Goal: Transaction & Acquisition: Purchase product/service

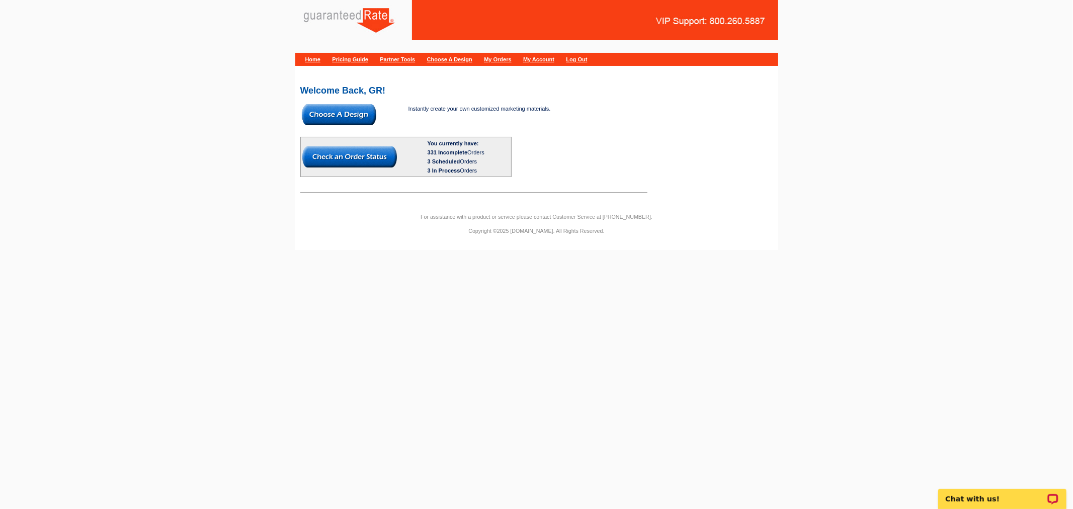
click at [327, 106] on img at bounding box center [339, 114] width 74 height 21
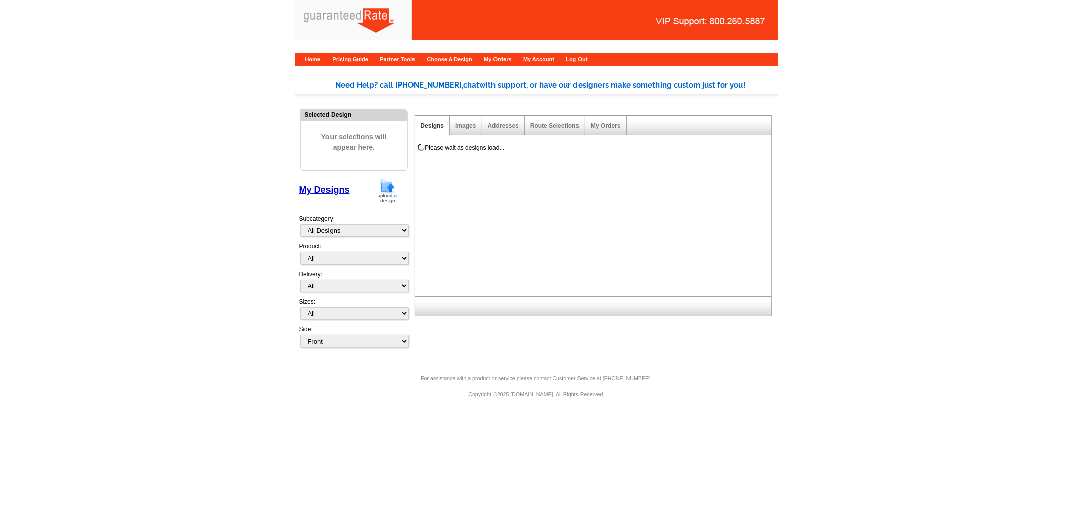
click at [389, 195] on img at bounding box center [387, 191] width 26 height 26
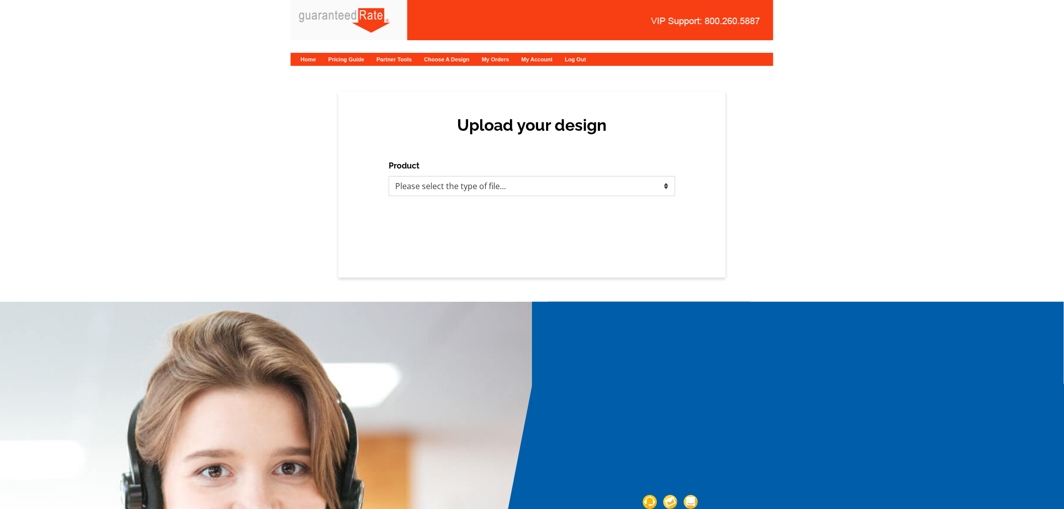
click at [434, 185] on select "Please select the type of file... Postcards Calendars Business Cards Letters an…" at bounding box center [532, 186] width 287 height 20
select select "3"
click at [389, 176] on select "Please select the type of file... Postcards Calendars Business Cards Letters an…" at bounding box center [532, 186] width 287 height 20
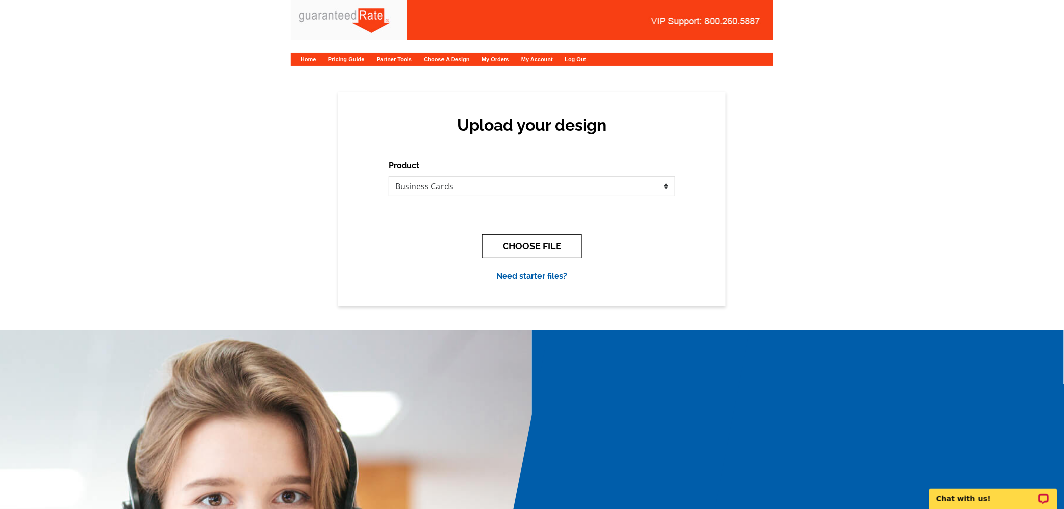
click at [500, 240] on button "CHOOSE FILE" at bounding box center [532, 246] width 100 height 24
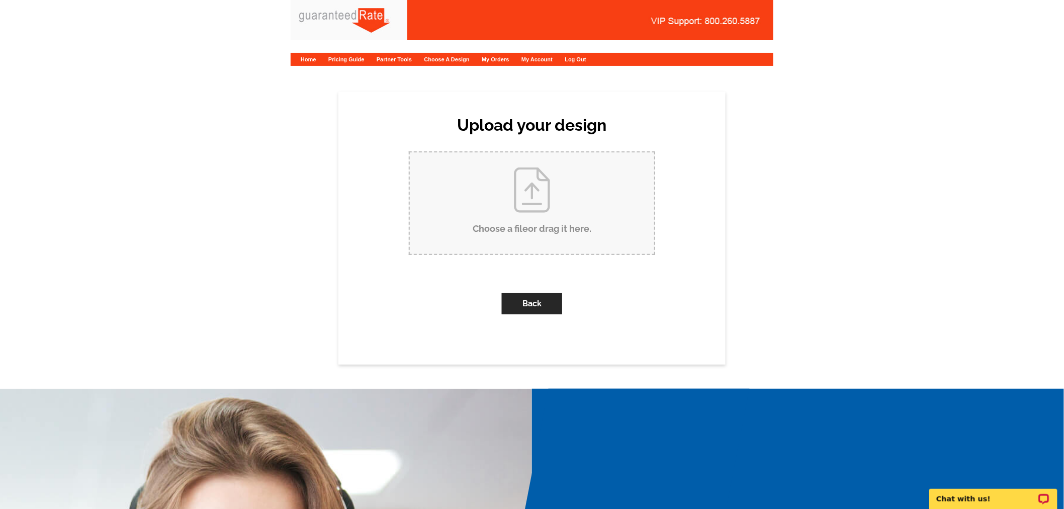
click at [502, 233] on input "Choose a file or drag it here ." at bounding box center [532, 203] width 244 height 102
type input "C:\fakepath\Clyde Penton Business Card Proof.pdf"
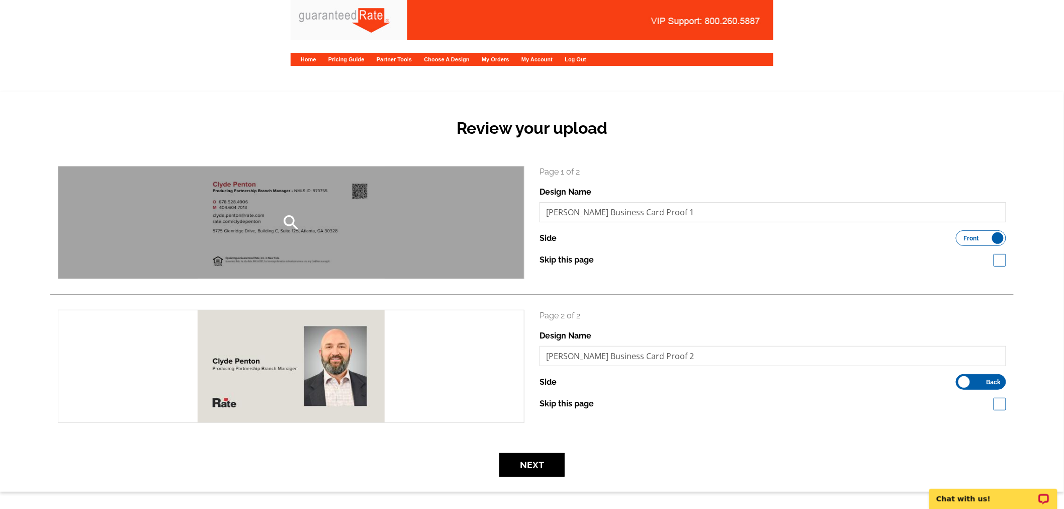
click at [336, 200] on div "search" at bounding box center [291, 222] width 466 height 112
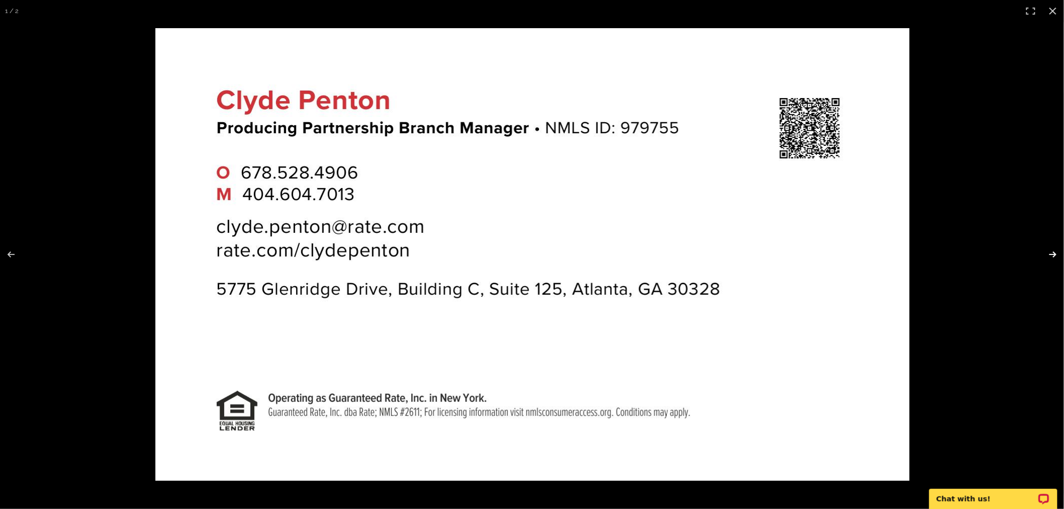
click at [1049, 250] on button at bounding box center [1046, 254] width 35 height 50
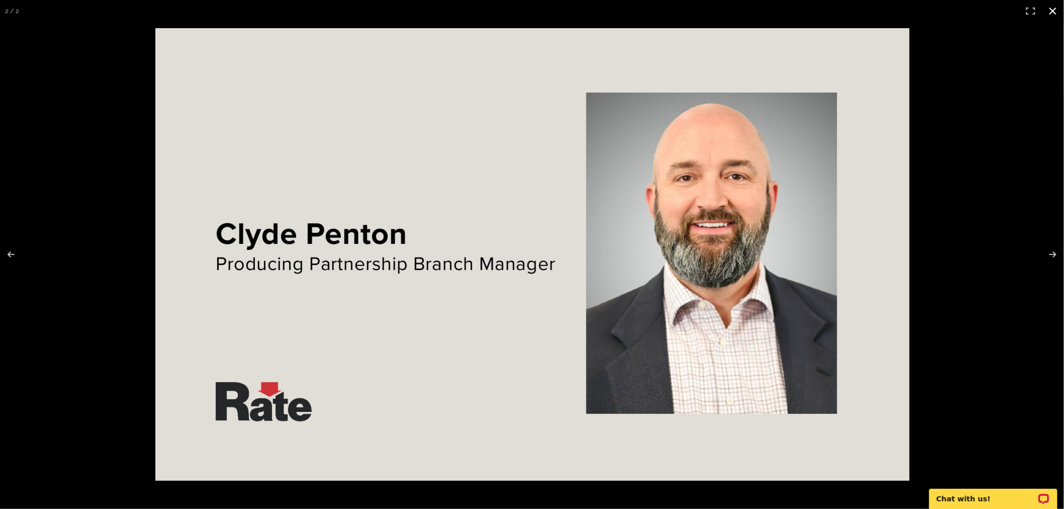
click at [1052, 7] on button at bounding box center [1053, 11] width 22 height 22
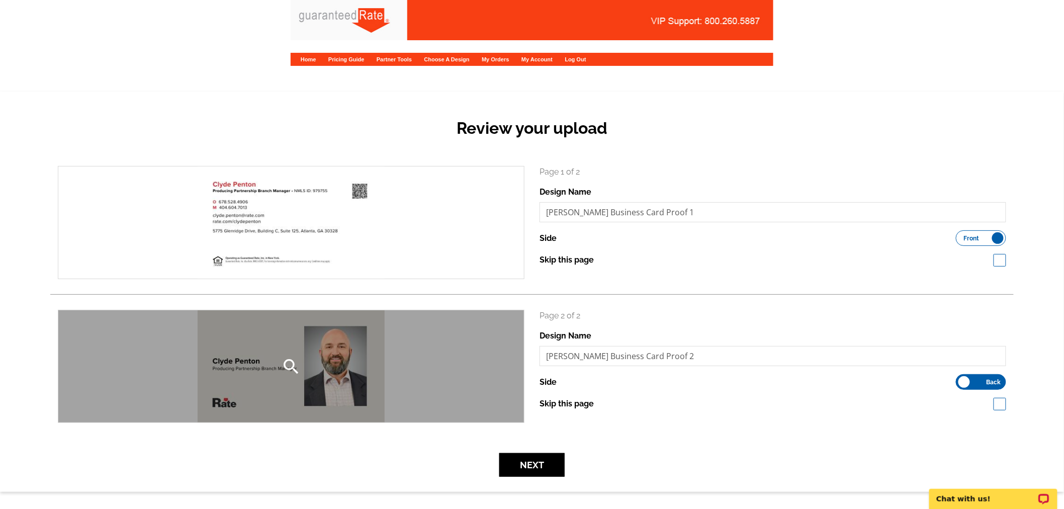
scroll to position [112, 0]
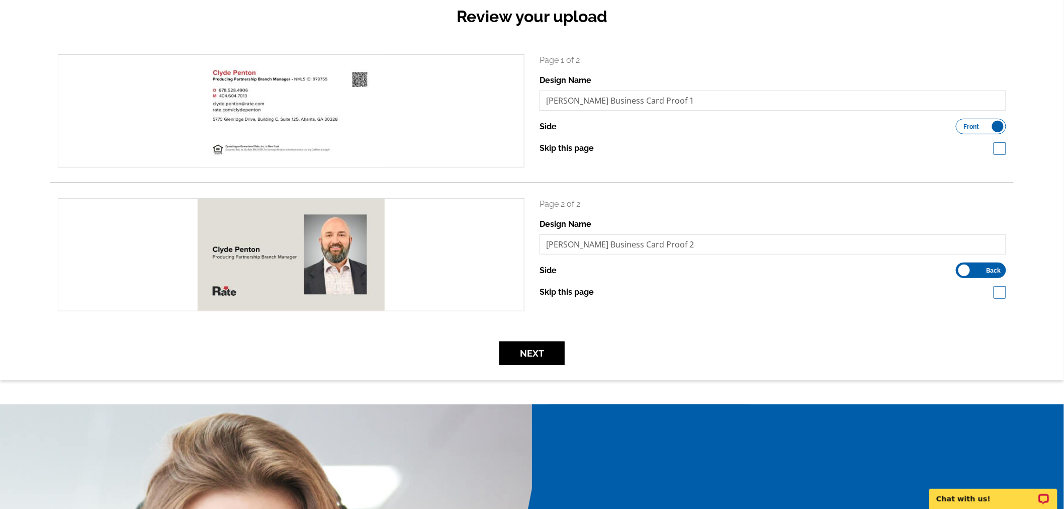
click at [524, 367] on div "Review your upload search Page 1 of 2 Design Name Clyde Penton Business Card Pr…" at bounding box center [532, 180] width 1064 height 400
click at [527, 358] on button "Next" at bounding box center [531, 353] width 65 height 24
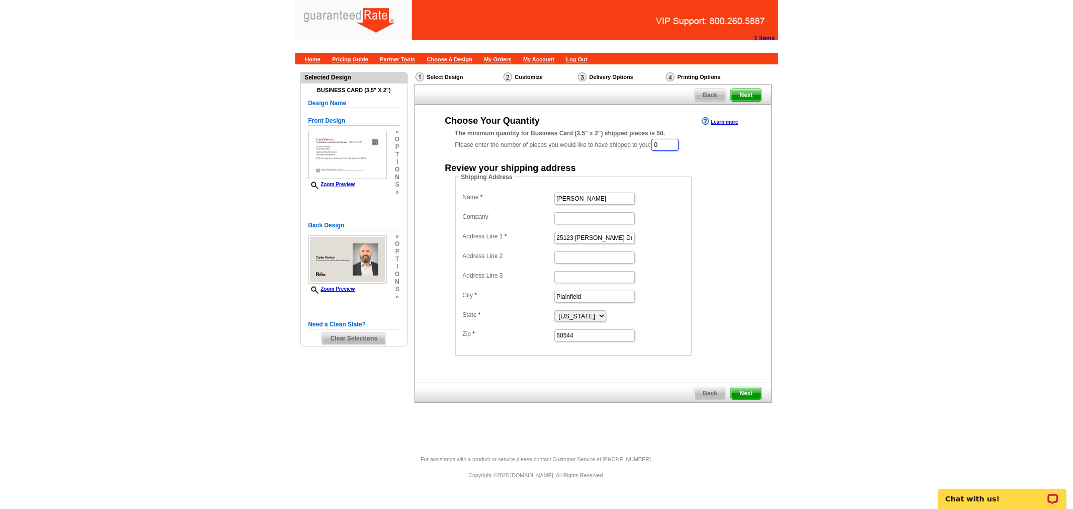
click at [671, 142] on input "0" at bounding box center [664, 145] width 27 height 12
type input "1000"
drag, startPoint x: 604, startPoint y: 234, endPoint x: 501, endPoint y: 227, distance: 102.8
click at [503, 227] on dl "Name Erin Walker Company Address Line 1 25123 Scott Dr Address Line 2 Address L…" at bounding box center [573, 267] width 226 height 152
paste input "[STREET_ADDRESS][PERSON_NAME]"
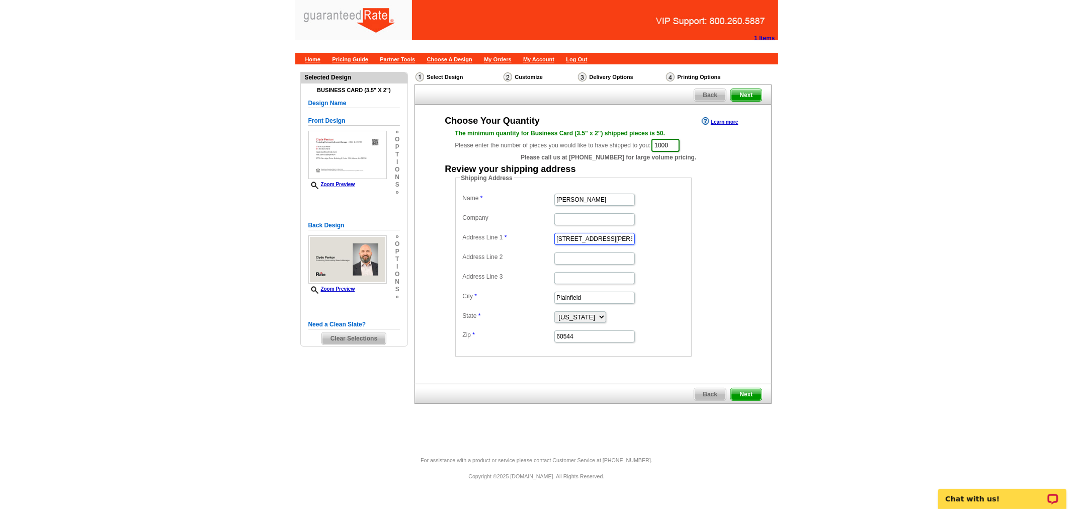
type input "3424 HD Atha Rd"
drag, startPoint x: 510, startPoint y: 190, endPoint x: 486, endPoint y: 184, distance: 24.9
click at [490, 188] on fieldset "Shipping Address Name Erin Walker Company Address Line 1 3424 HD Atha Rd Addres…" at bounding box center [573, 264] width 236 height 183
type input "Clyde Penton"
drag, startPoint x: 595, startPoint y: 293, endPoint x: 533, endPoint y: 294, distance: 62.4
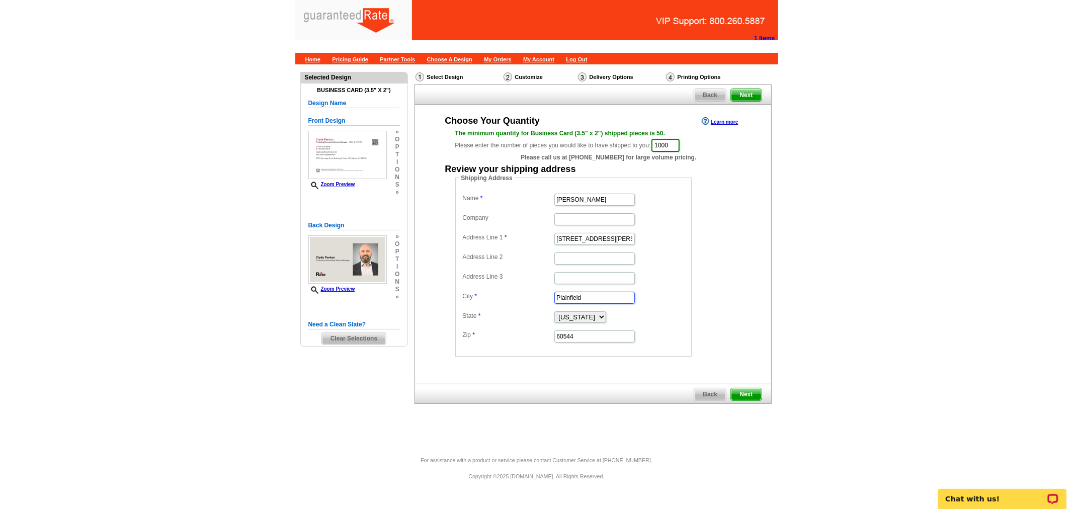
click at [533, 294] on dl "Name Clyde Penton Company Address Line 1 3424 HD Atha Rd Address Line 2 Address…" at bounding box center [573, 267] width 226 height 152
paste input "Covington"
type input "Covington"
drag, startPoint x: 579, startPoint y: 332, endPoint x: 524, endPoint y: 329, distance: 54.9
click at [524, 329] on dl "Name Clyde Penton Company Address Line 1 3424 HD Atha Rd Address Line 2 Address…" at bounding box center [573, 267] width 226 height 152
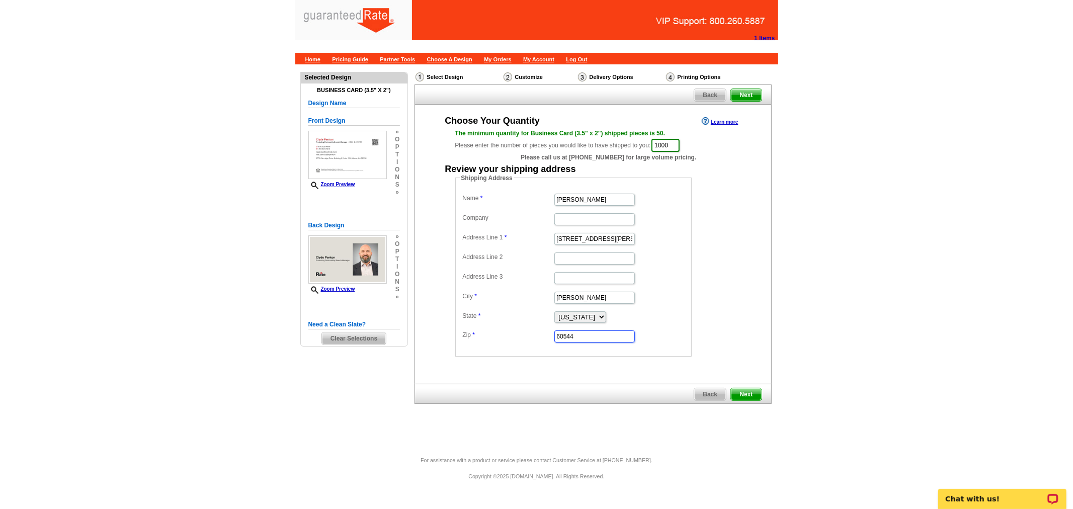
paste input "3001"
type input "30014"
click at [567, 318] on select "Alabama Alaska Arizona Arkansas California Colorado Connecticut District of Col…" at bounding box center [580, 317] width 52 height 12
select select "GA"
click at [554, 311] on select "Alabama Alaska Arizona Arkansas California Colorado Connecticut District of Col…" at bounding box center [580, 317] width 52 height 12
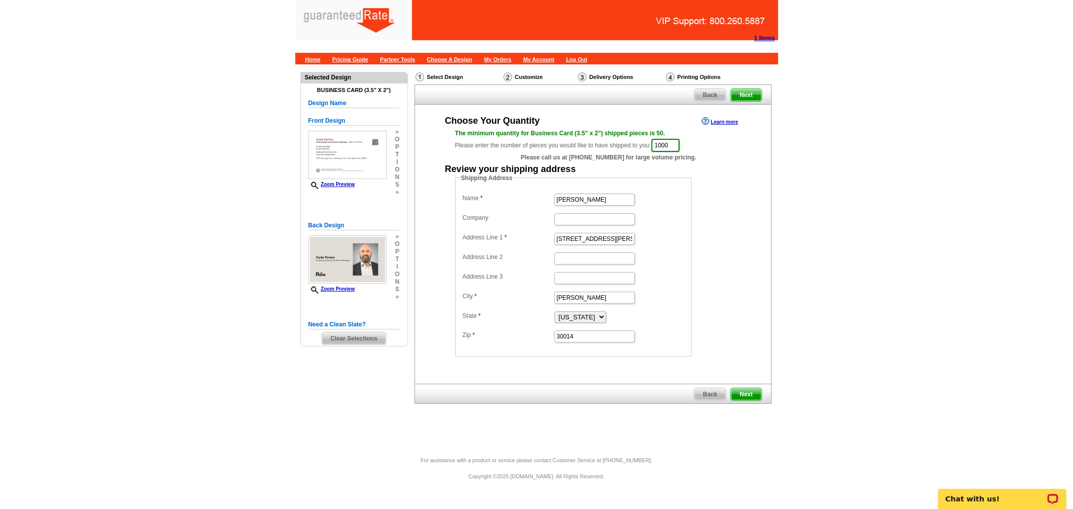
click at [743, 393] on span "Next" at bounding box center [746, 394] width 30 height 12
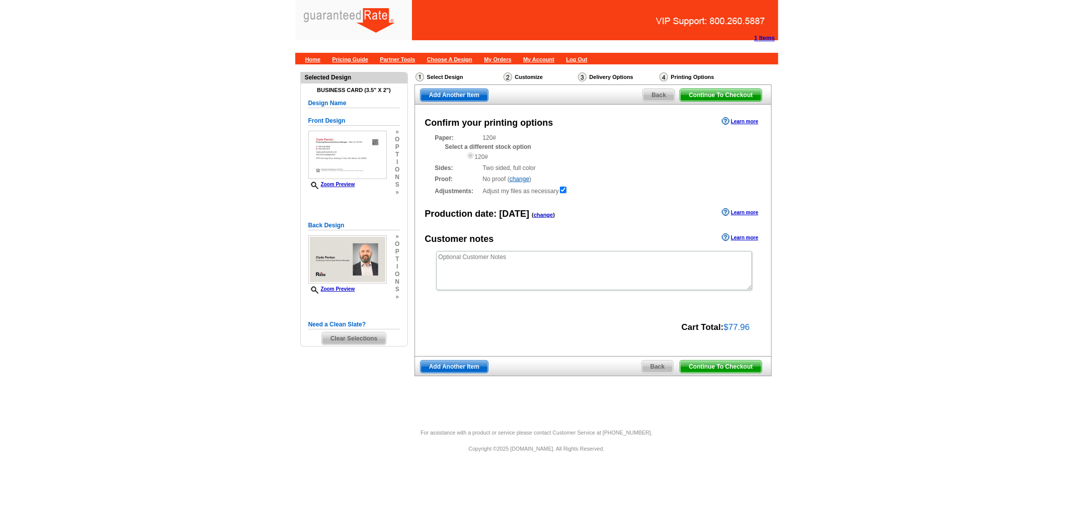
click at [735, 364] on span "Continue To Checkout" at bounding box center [720, 367] width 81 height 12
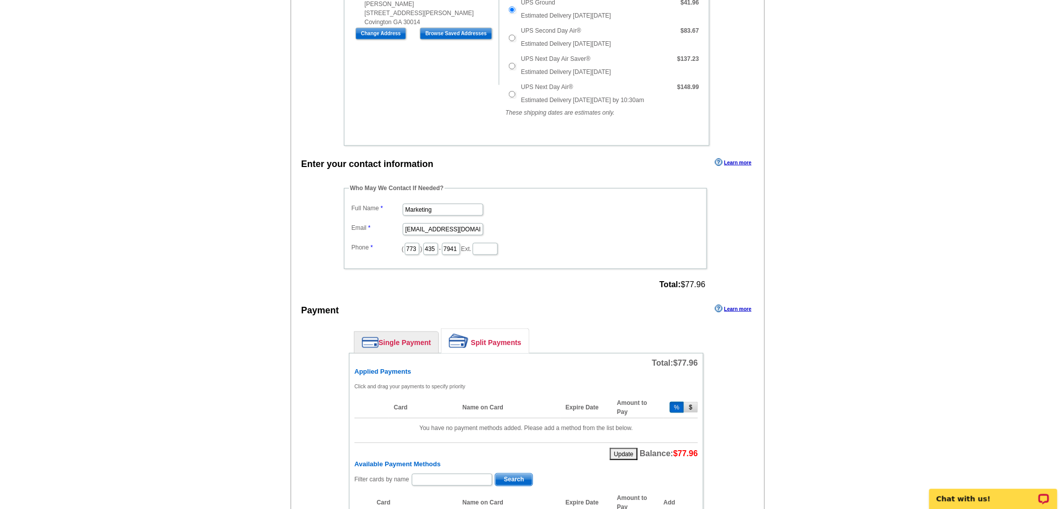
scroll to position [335, 0]
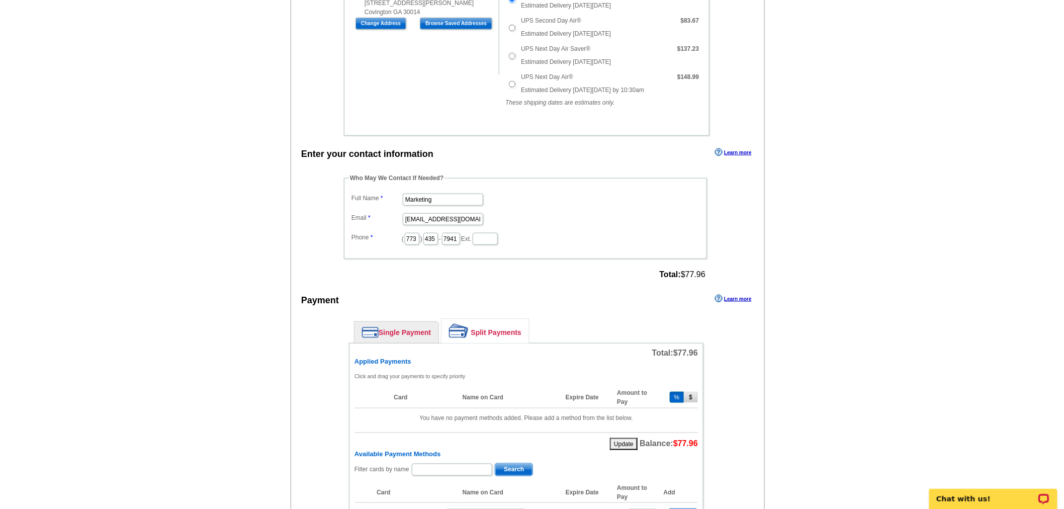
click at [452, 203] on dl "Full Name Marketing Email marketing@guaranteedrate.com Phone ( 773 ) 435 - 7941…" at bounding box center [525, 218] width 353 height 55
click at [439, 194] on input "Marketing" at bounding box center [443, 200] width 80 height 12
type input "Ally Adkison"
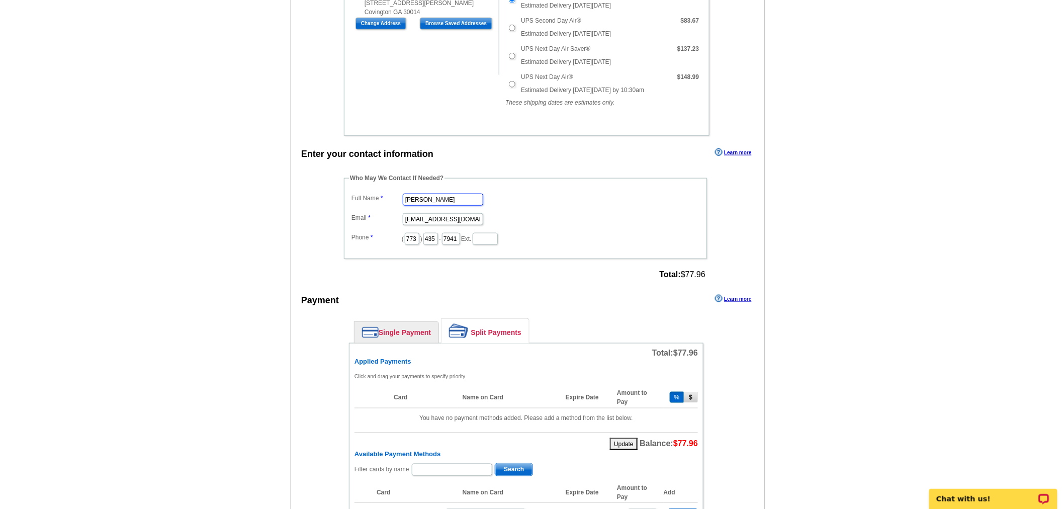
scroll to position [0, 0]
click at [446, 213] on input "marketing@guaranteedrate.com" at bounding box center [443, 219] width 80 height 12
type input "ally.adkison@rate.com"
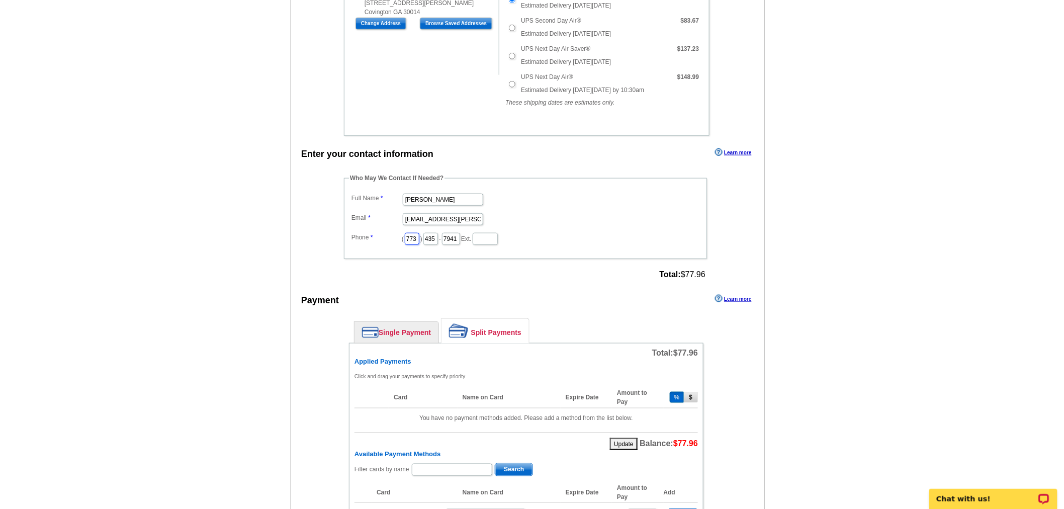
click at [419, 234] on input "773" at bounding box center [412, 239] width 15 height 12
type input "312"
click at [438, 233] on input "435" at bounding box center [430, 239] width 15 height 12
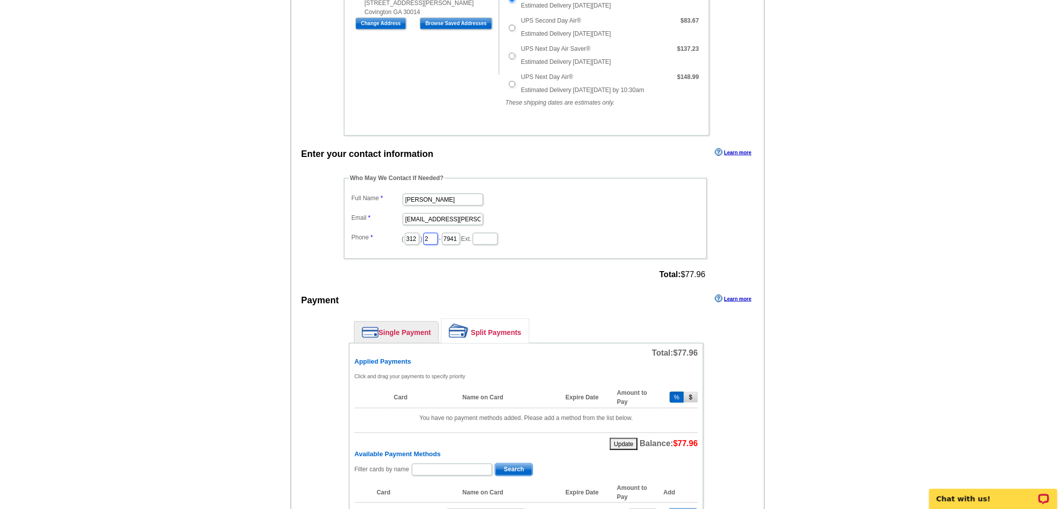
type input "252"
click at [460, 233] on input "7941" at bounding box center [451, 239] width 18 height 12
type input "2423"
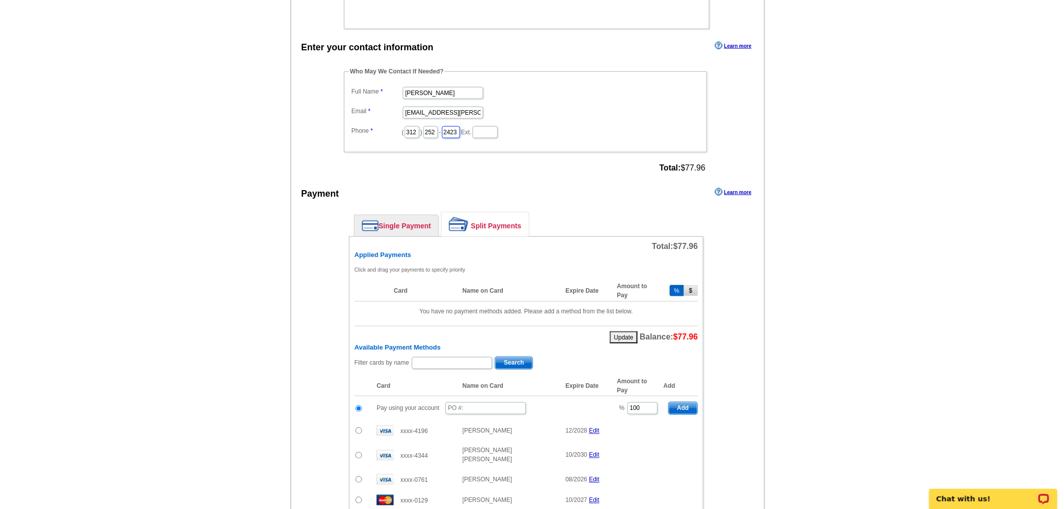
scroll to position [447, 0]
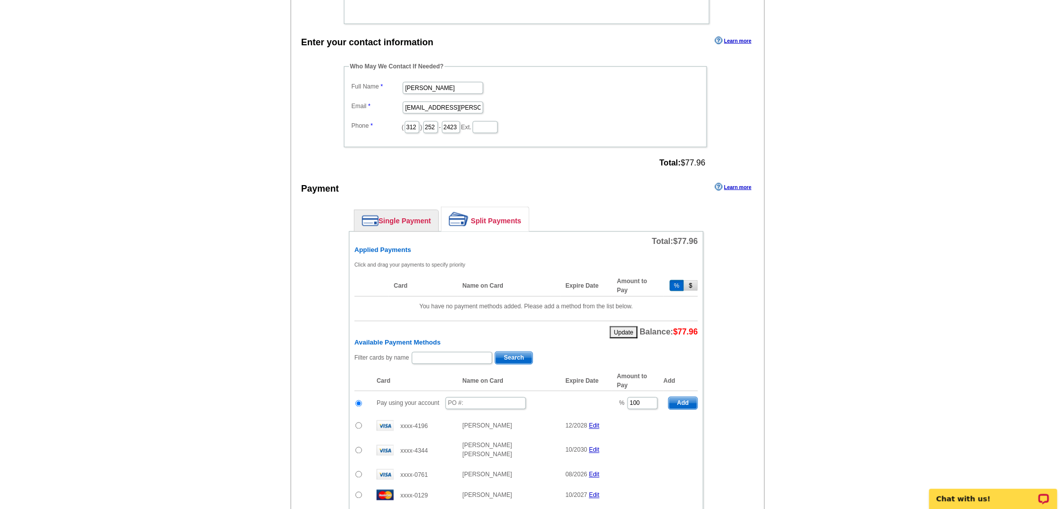
click at [407, 215] on link "Single Payment" at bounding box center [397, 220] width 84 height 21
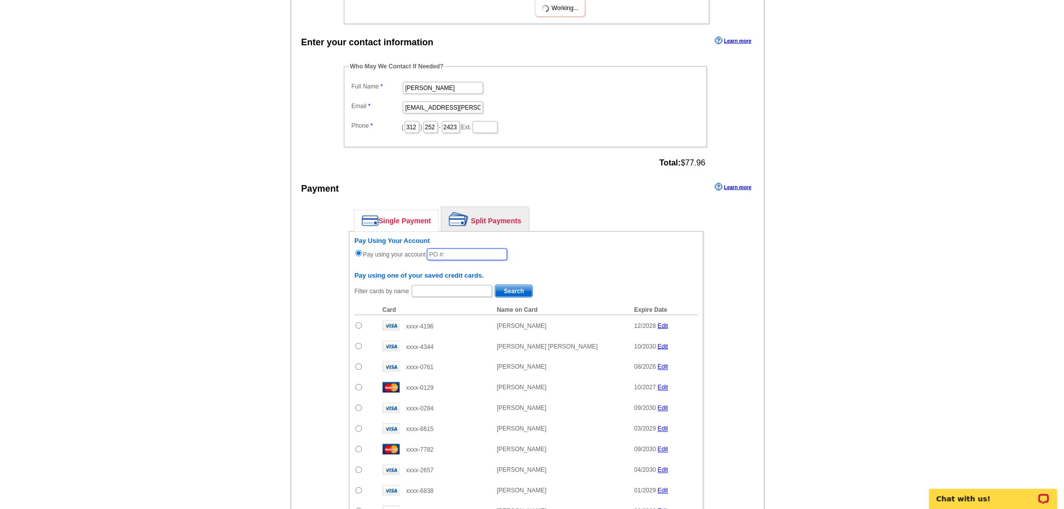
click at [446, 248] on input "text" at bounding box center [467, 254] width 80 height 12
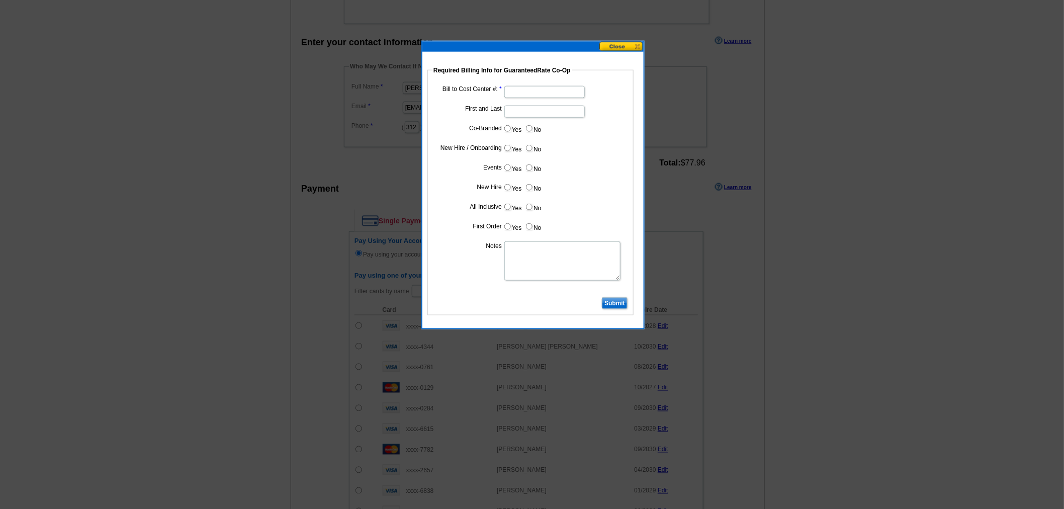
type input "101325_1021_AA"
click at [529, 89] on input "Bill to Cost Center #:" at bounding box center [544, 92] width 80 height 12
type input "5292"
click at [530, 111] on input "First and Last" at bounding box center [544, 112] width 80 height 12
type input "Clyde Penton"
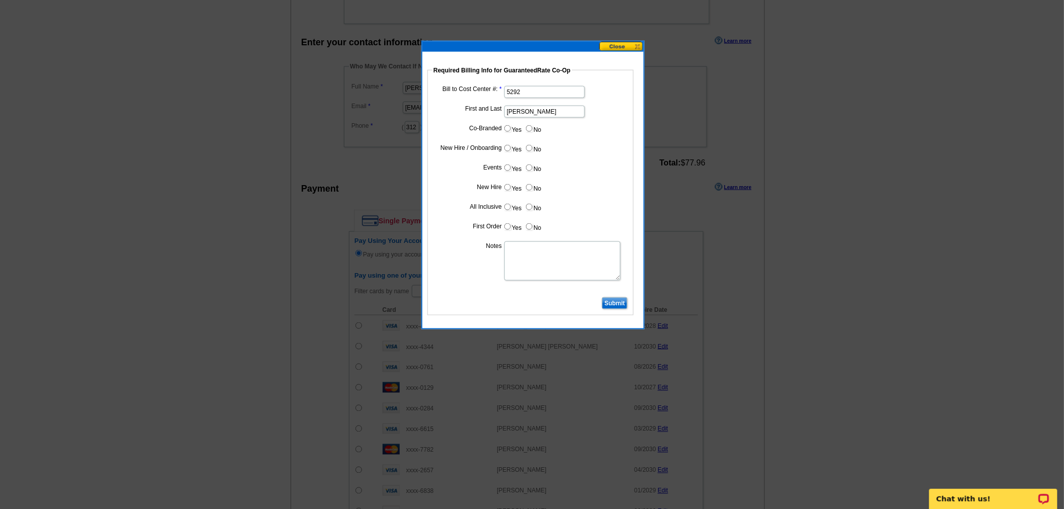
click at [526, 125] on input "No" at bounding box center [529, 128] width 7 height 7
radio input "true"
click at [505, 147] on input "Yes" at bounding box center [507, 148] width 7 height 7
radio input "true"
click at [531, 167] on input "No" at bounding box center [529, 167] width 7 height 7
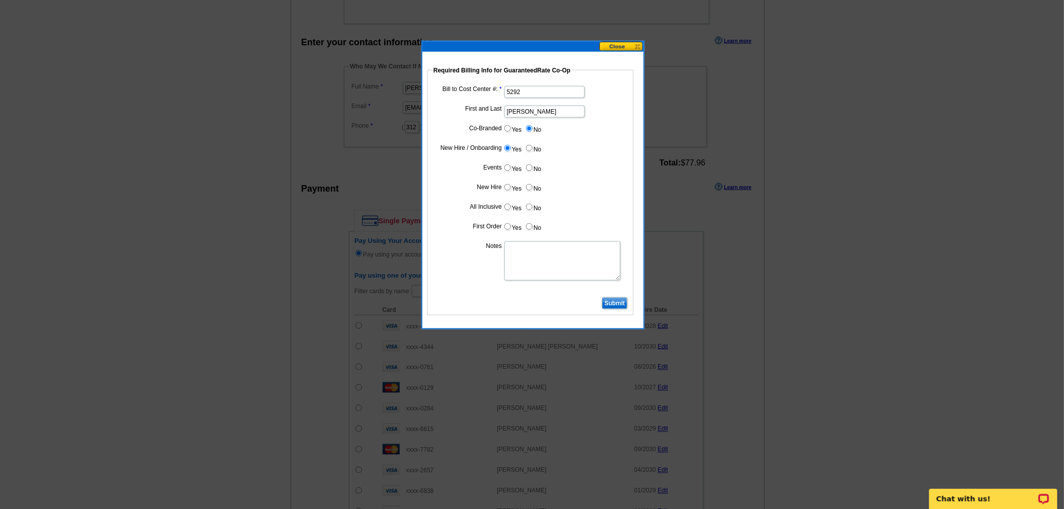
radio input "true"
click at [509, 185] on input "Yes" at bounding box center [507, 187] width 7 height 7
radio input "true"
click at [525, 209] on label "No" at bounding box center [533, 207] width 16 height 12
click at [526, 209] on input "No" at bounding box center [529, 207] width 7 height 7
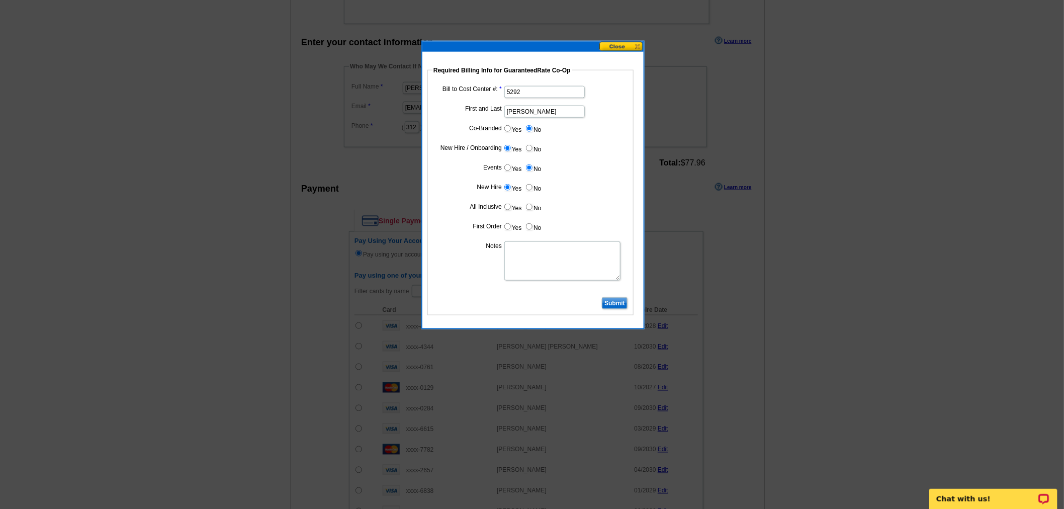
radio input "true"
click at [506, 229] on label "Yes" at bounding box center [512, 227] width 19 height 12
click at [506, 229] on input "Yes" at bounding box center [507, 226] width 7 height 7
radio input "true"
click at [516, 243] on textarea "Notes" at bounding box center [562, 260] width 116 height 39
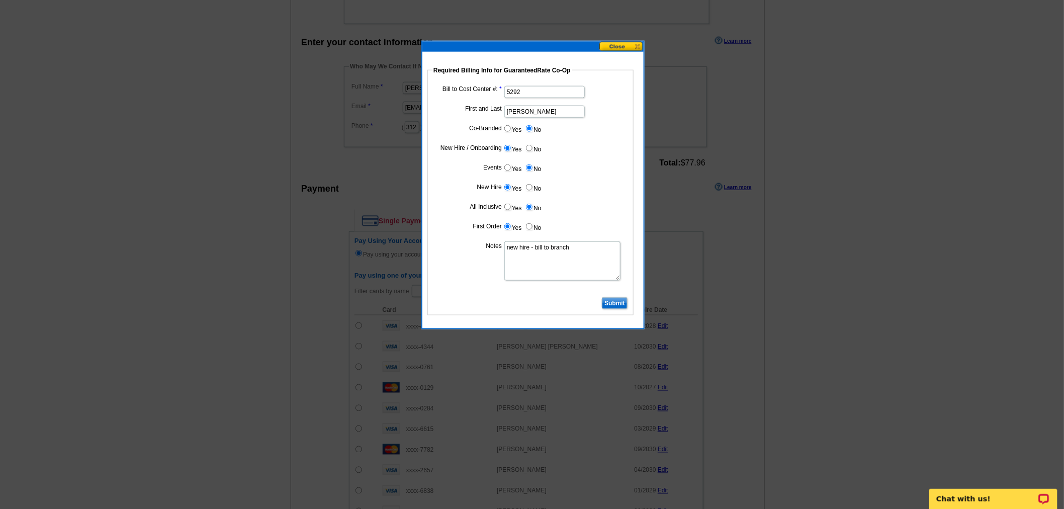
type textarea "new hire - bill to branch"
click at [610, 297] on input "Submit" at bounding box center [615, 303] width 26 height 12
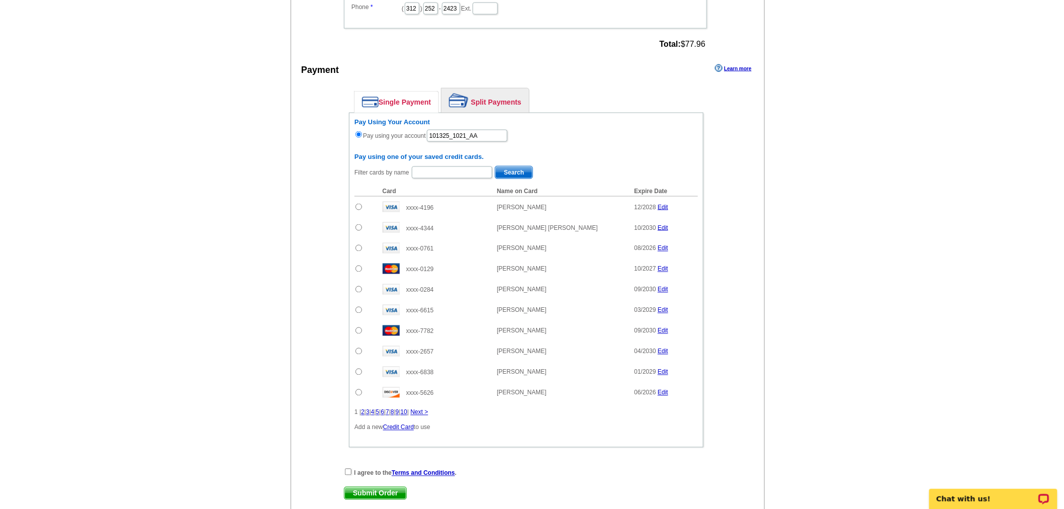
scroll to position [657, 0]
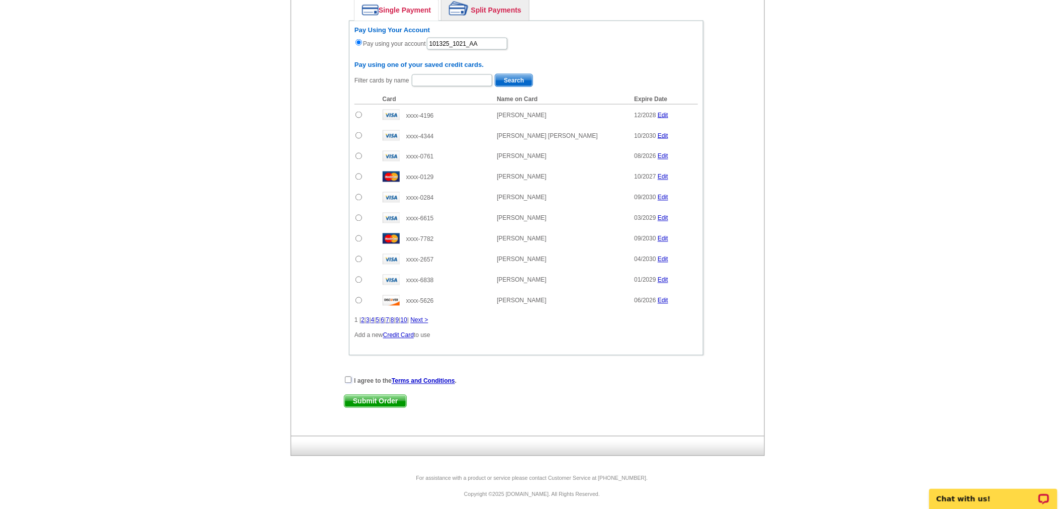
click at [347, 377] on input "checkbox" at bounding box center [348, 380] width 7 height 7
checkbox input "true"
click at [384, 395] on span "Submit Order" at bounding box center [375, 401] width 62 height 12
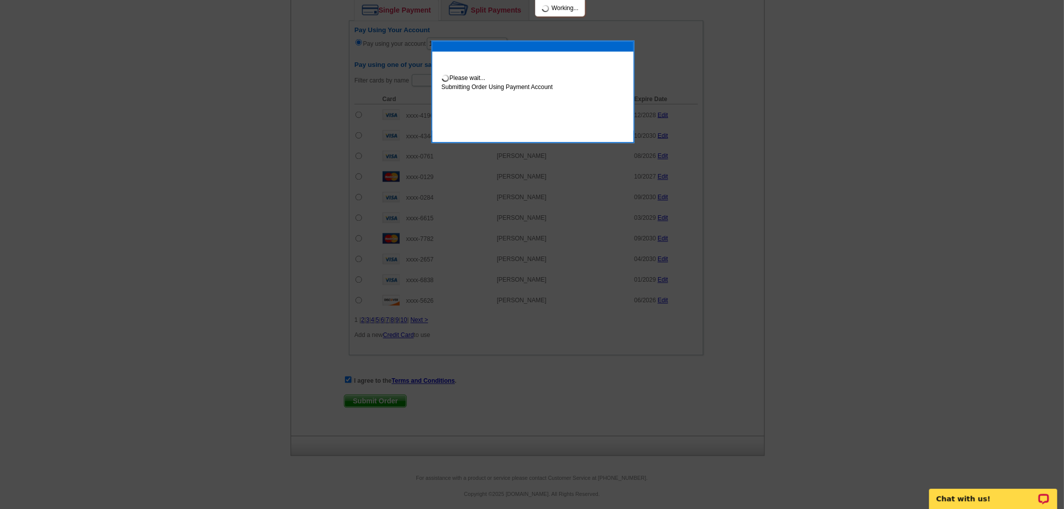
scroll to position [708, 0]
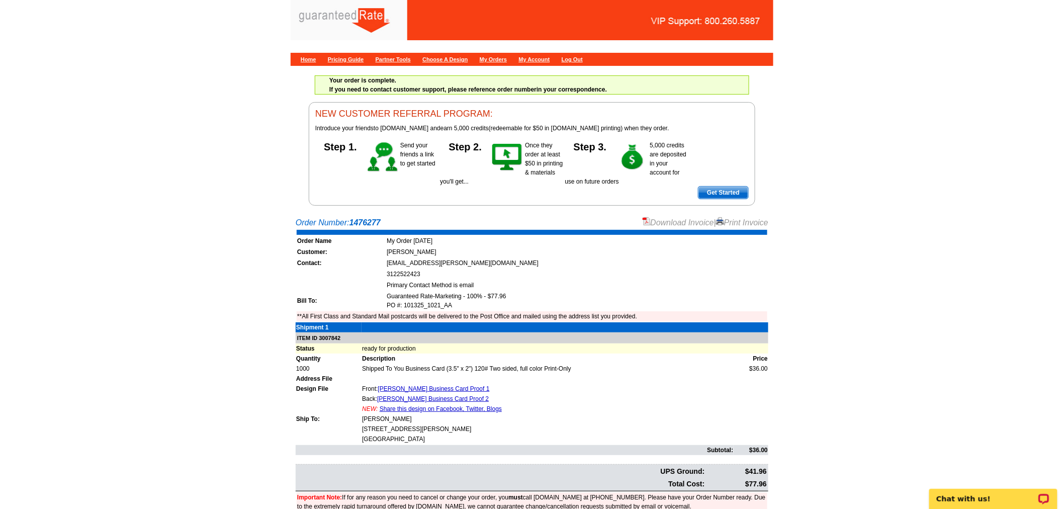
click at [686, 224] on link "Download Invoice" at bounding box center [678, 222] width 71 height 9
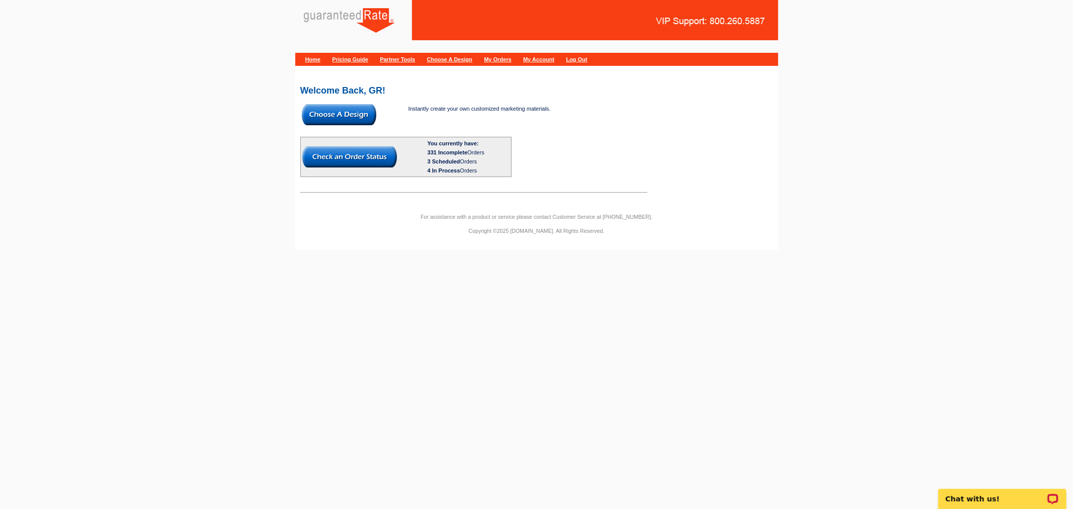
click at [348, 114] on img at bounding box center [339, 114] width 74 height 21
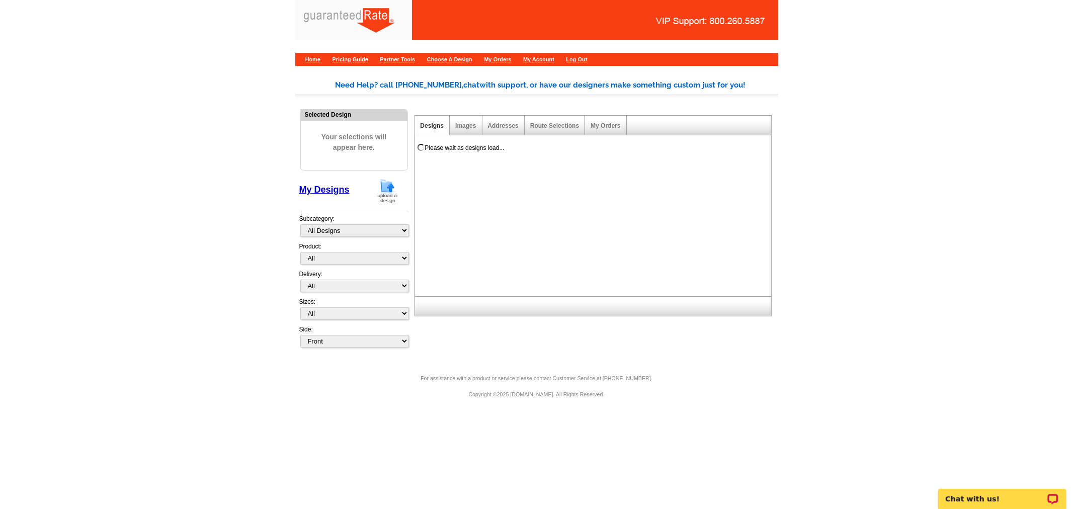
click at [393, 197] on img at bounding box center [387, 191] width 26 height 26
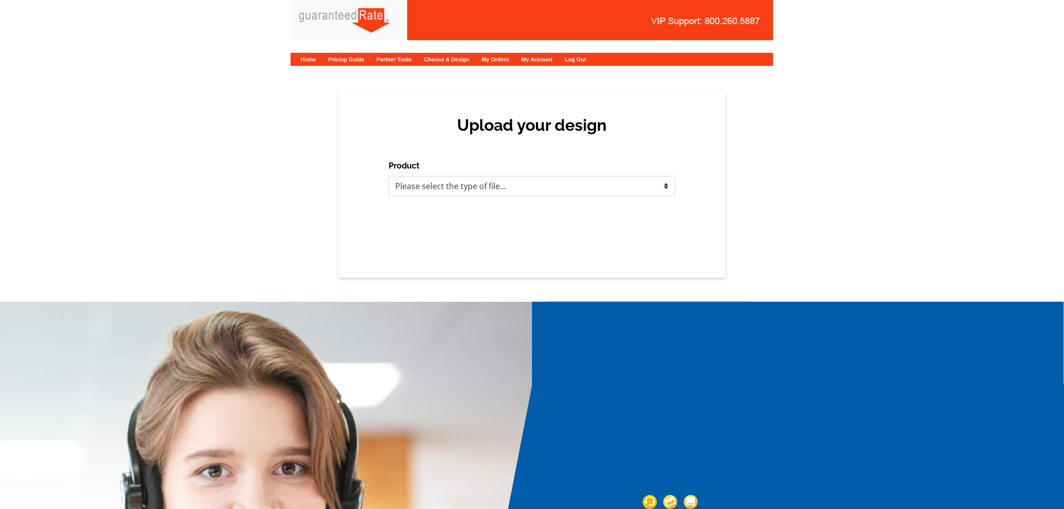
click at [404, 184] on select "Please select the type of file... Postcards Calendars Business Cards Letters an…" at bounding box center [532, 186] width 287 height 20
select select "3"
click at [389, 176] on select "Please select the type of file... Postcards Calendars Business Cards Letters an…" at bounding box center [532, 186] width 287 height 20
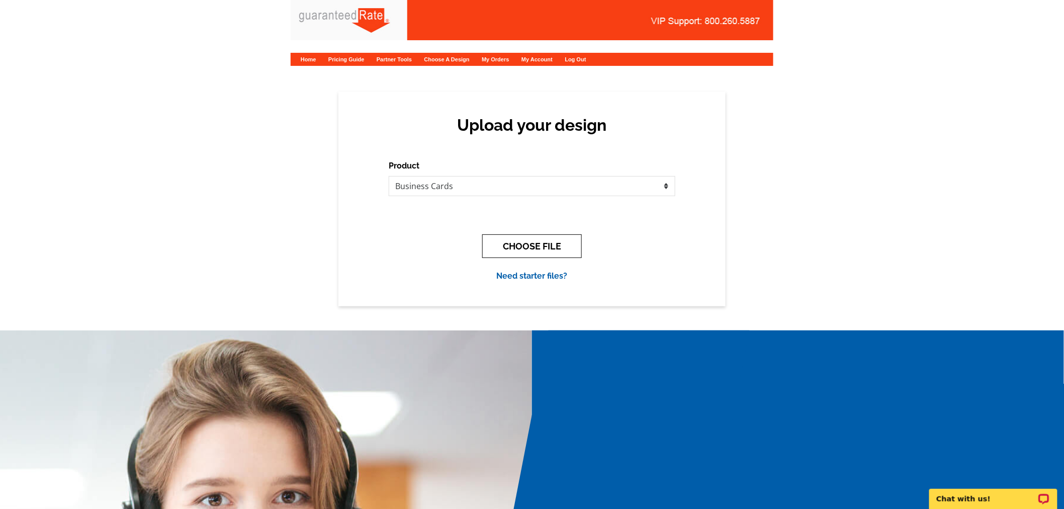
click at [500, 241] on button "CHOOSE FILE" at bounding box center [532, 246] width 100 height 24
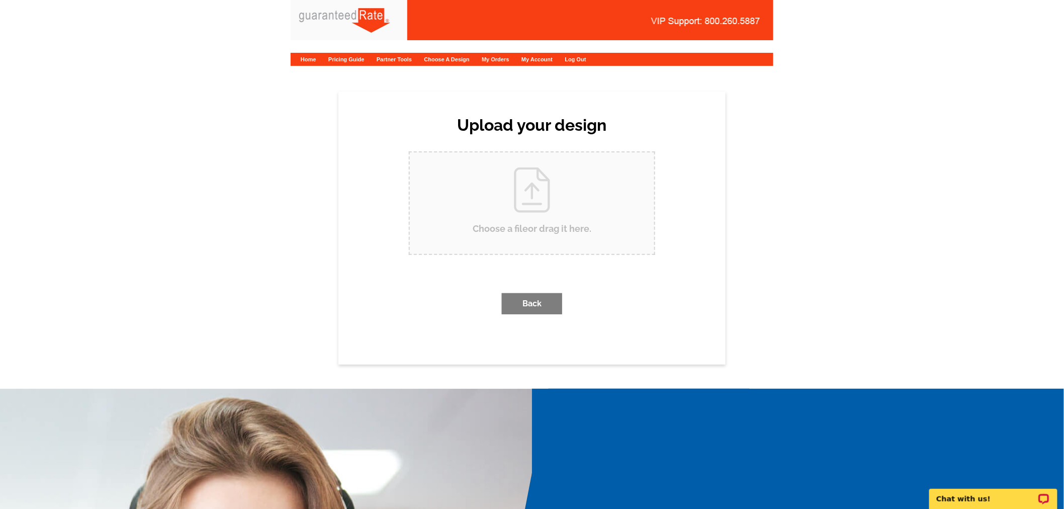
click at [504, 227] on input "Choose a file or drag it here ." at bounding box center [532, 203] width 244 height 102
type input "C:\fakepath\Dan Amis Updated Title Business Card Proof (1).pdf"
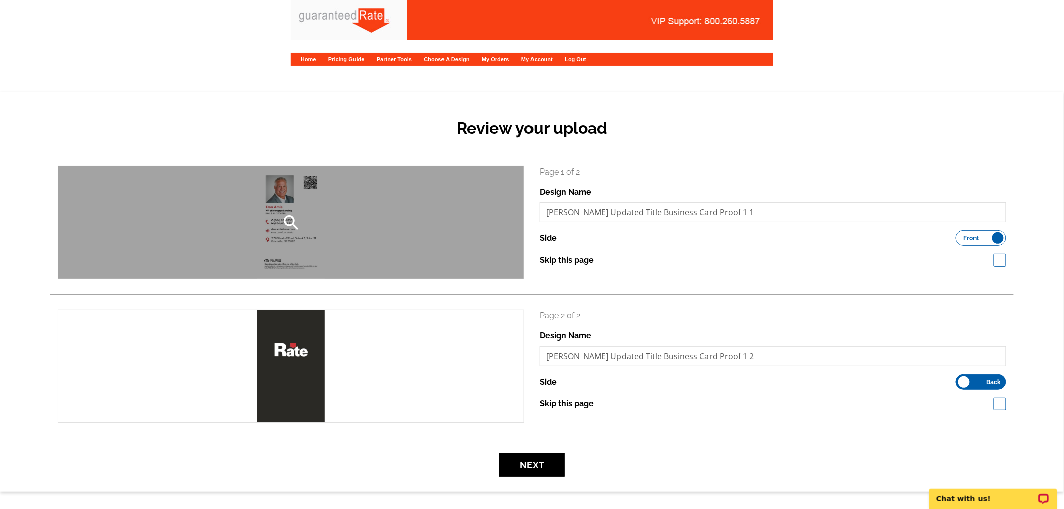
click at [325, 212] on div "search" at bounding box center [291, 222] width 466 height 112
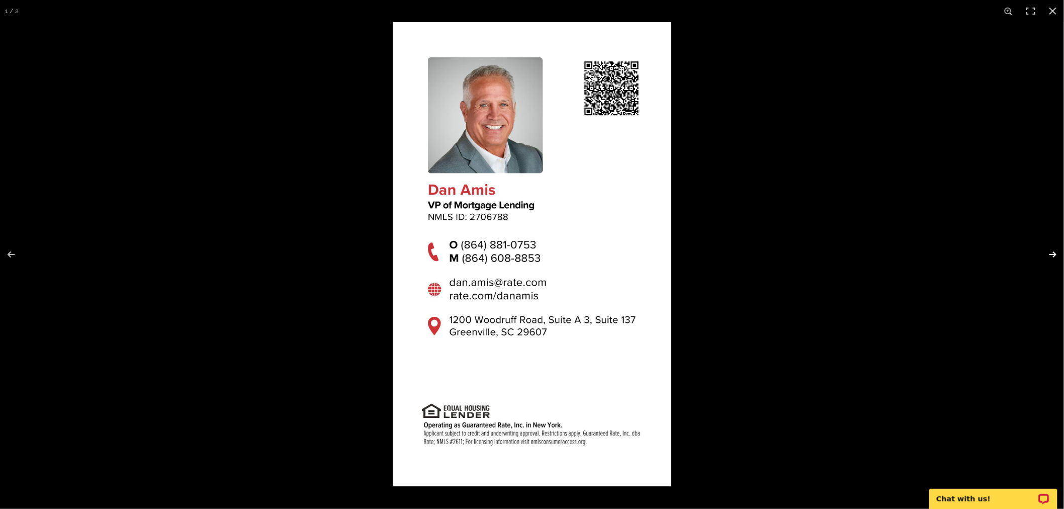
click at [1059, 249] on button at bounding box center [1046, 254] width 35 height 50
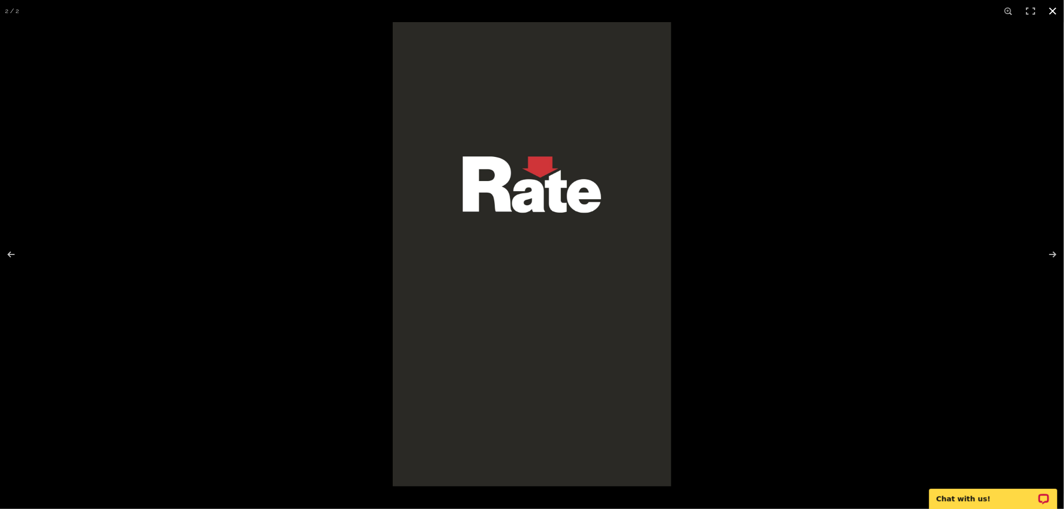
click at [1048, 7] on button at bounding box center [1053, 11] width 22 height 22
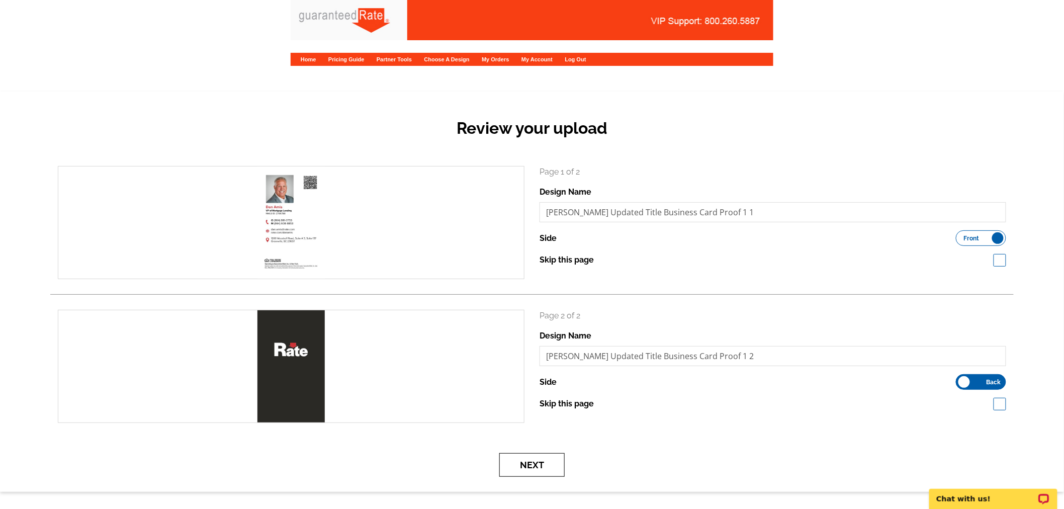
click at [519, 469] on button "Next" at bounding box center [531, 465] width 65 height 24
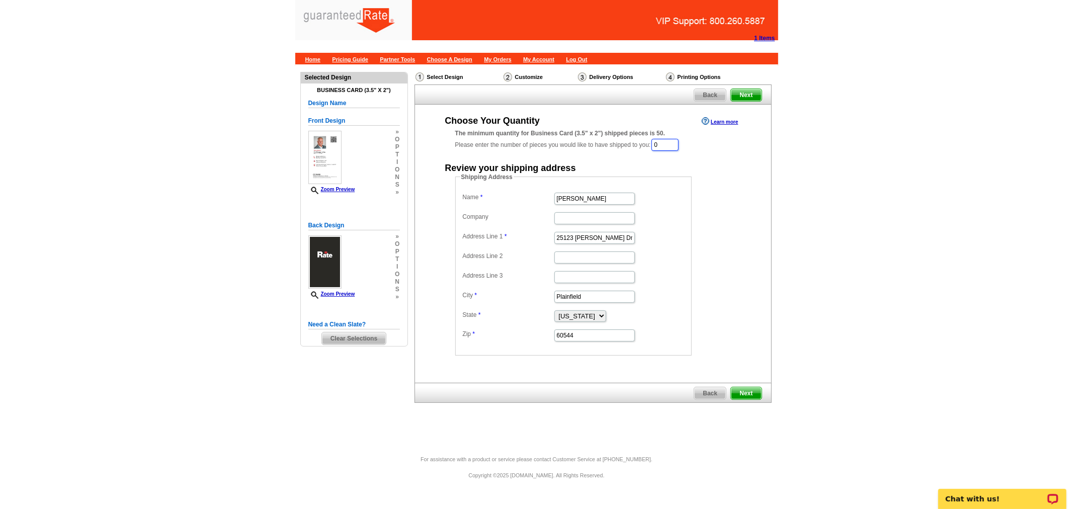
click at [676, 143] on input "0" at bounding box center [664, 145] width 27 height 12
type input "1000"
drag, startPoint x: 601, startPoint y: 198, endPoint x: 506, endPoint y: 190, distance: 95.4
click at [506, 191] on dd "Erin Walker" at bounding box center [573, 199] width 226 height 16
type input "[PERSON_NAME]"
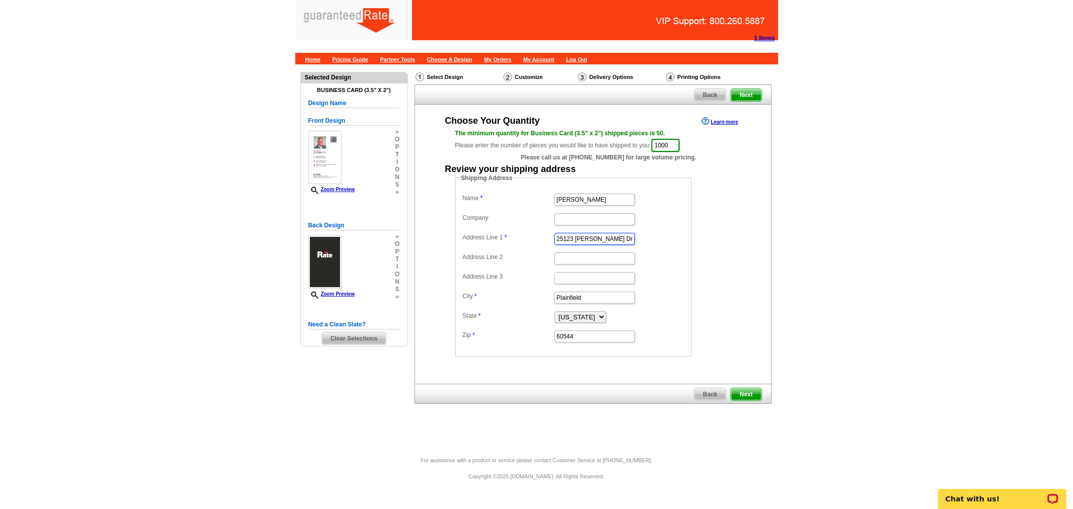
drag, startPoint x: 608, startPoint y: 241, endPoint x: 537, endPoint y: 237, distance: 72.0
click at [537, 237] on dl "Name Dan Amis Company Address Line 1 25123 Scott Dr Address Line 2 Address Line…" at bounding box center [573, 267] width 226 height 152
paste input "11 [PERSON_NAME]"
type input "11 [PERSON_NAME]"
drag, startPoint x: 589, startPoint y: 297, endPoint x: 518, endPoint y: 288, distance: 71.5
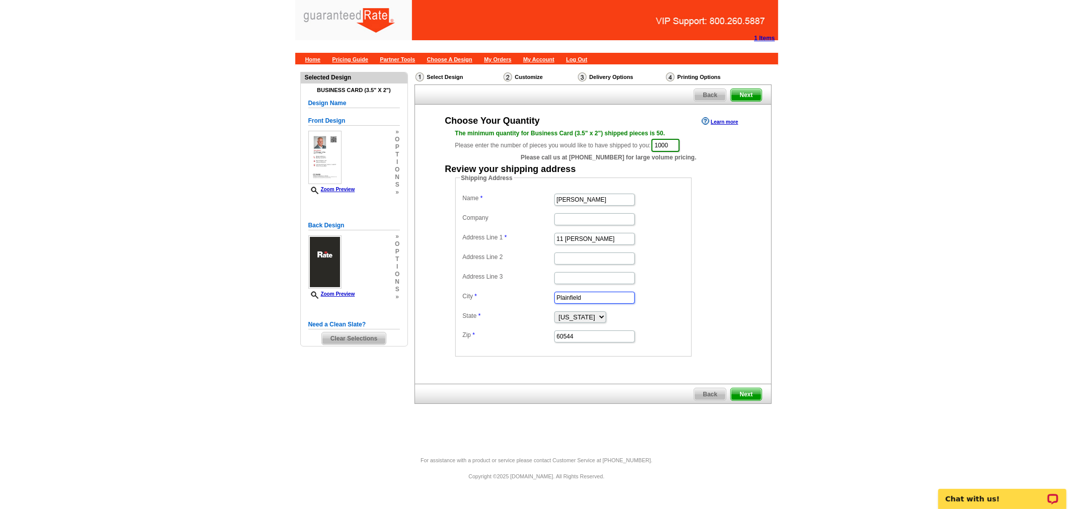
click at [518, 289] on dd "Plainfield" at bounding box center [573, 297] width 226 height 16
paste input "Greenville"
type input "Greenville"
click at [597, 317] on select "Alabama Alaska Arizona Arkansas California Colorado Connecticut District of Col…" at bounding box center [580, 317] width 52 height 12
select select "SC"
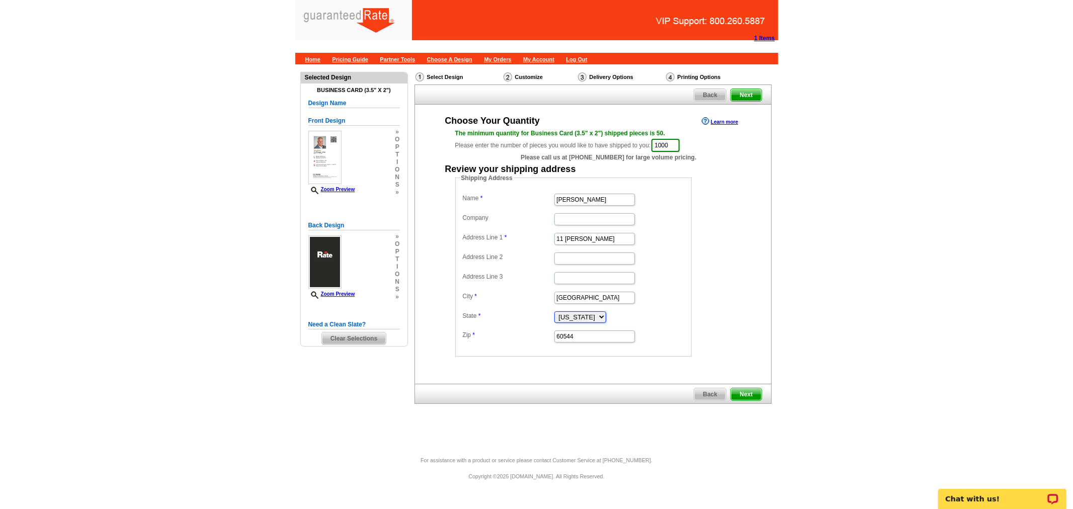
click at [554, 311] on select "Alabama Alaska Arizona Arkansas California Colorado Connecticut District of Col…" at bounding box center [580, 317] width 52 height 12
drag, startPoint x: 578, startPoint y: 332, endPoint x: 520, endPoint y: 326, distance: 58.1
click at [520, 328] on dd "60544" at bounding box center [573, 336] width 226 height 16
paste input "29607"
type input "29607"
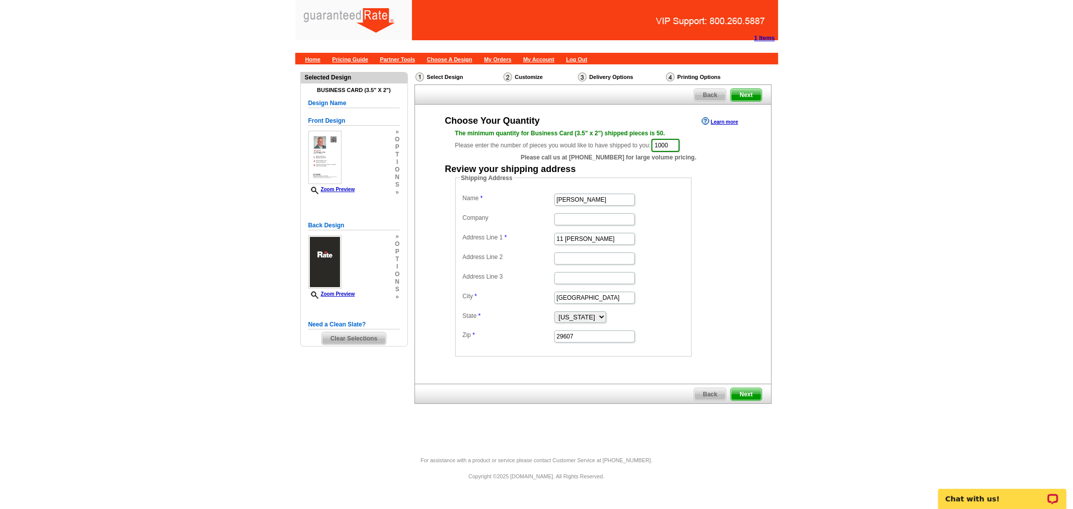
click at [539, 378] on div "Choose Your Quantity Learn more The minimum quantity for Business Card (3.5" x …" at bounding box center [592, 244] width 357 height 279
click at [748, 393] on span "Next" at bounding box center [746, 394] width 30 height 12
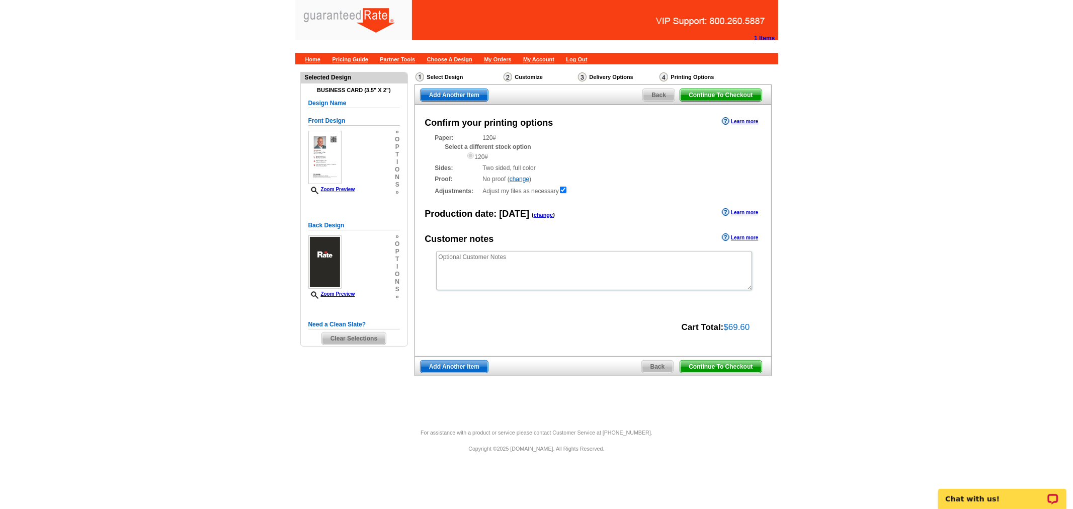
drag, startPoint x: 722, startPoint y: 364, endPoint x: 524, endPoint y: 366, distance: 198.1
click at [722, 364] on span "Continue To Checkout" at bounding box center [720, 367] width 81 height 12
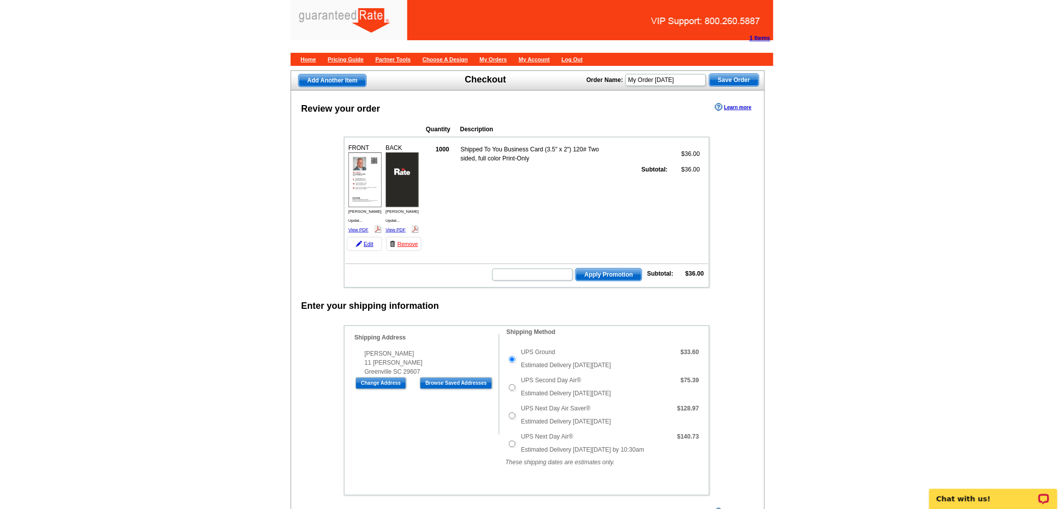
scroll to position [223, 0]
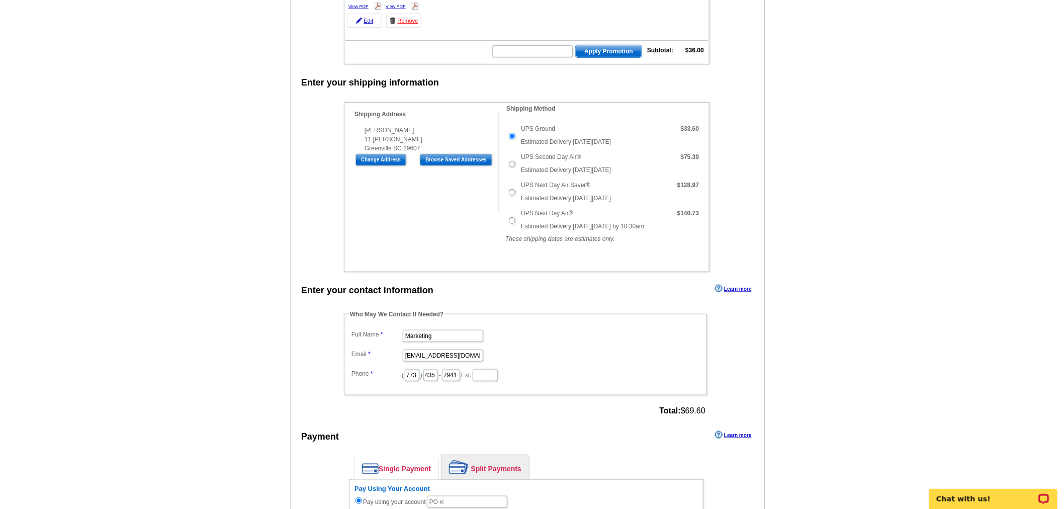
click at [435, 327] on dd "Marketing" at bounding box center [525, 335] width 353 height 16
click at [422, 330] on input "Marketing" at bounding box center [443, 336] width 80 height 12
type input "[PERSON_NAME]"
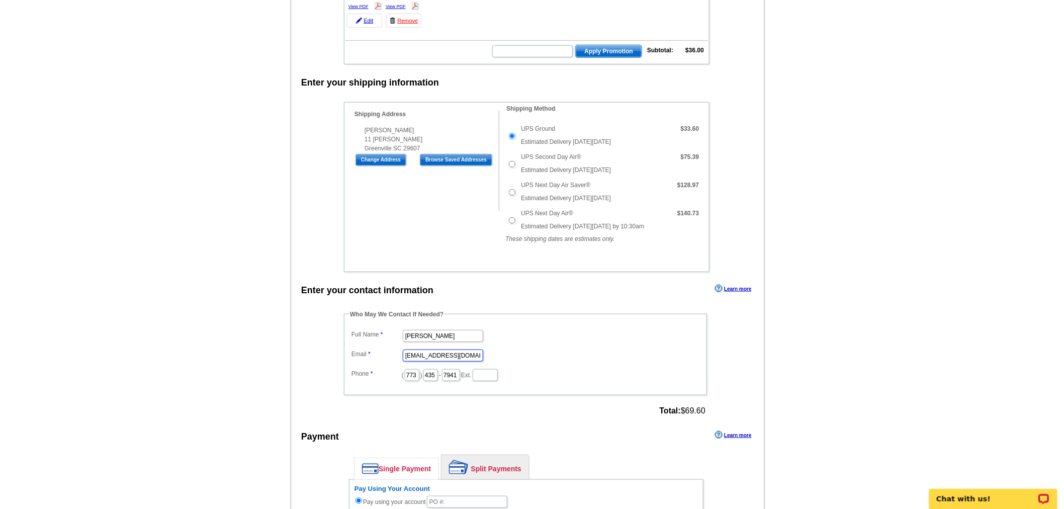
click at [431, 349] on input "marketing@guaranteedrate.com" at bounding box center [443, 355] width 80 height 12
type input "[EMAIL_ADDRESS][PERSON_NAME][DOMAIN_NAME]"
click at [419, 369] on input "773" at bounding box center [412, 375] width 15 height 12
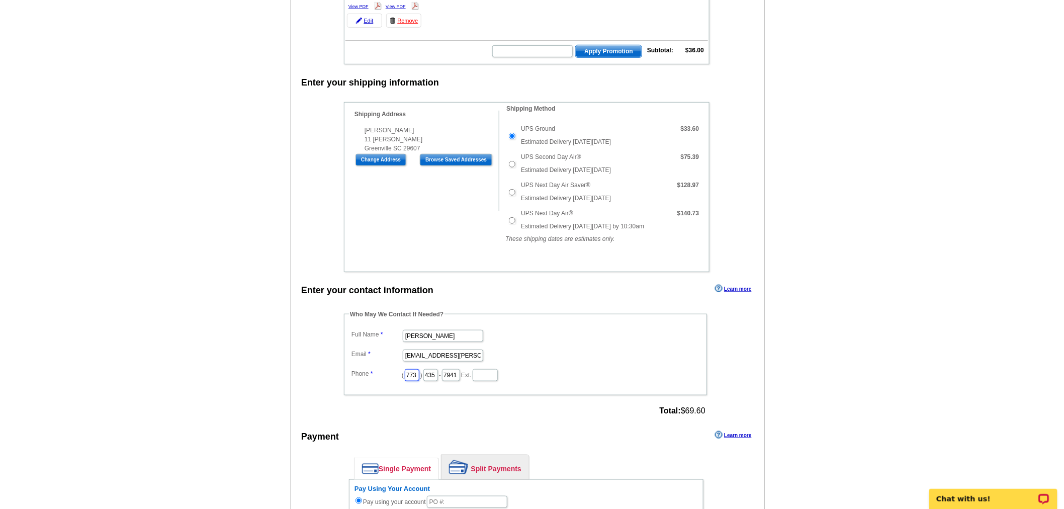
click at [419, 369] on input "773" at bounding box center [412, 375] width 15 height 12
type input "312"
click at [438, 369] on input "435" at bounding box center [430, 375] width 15 height 12
type input "252"
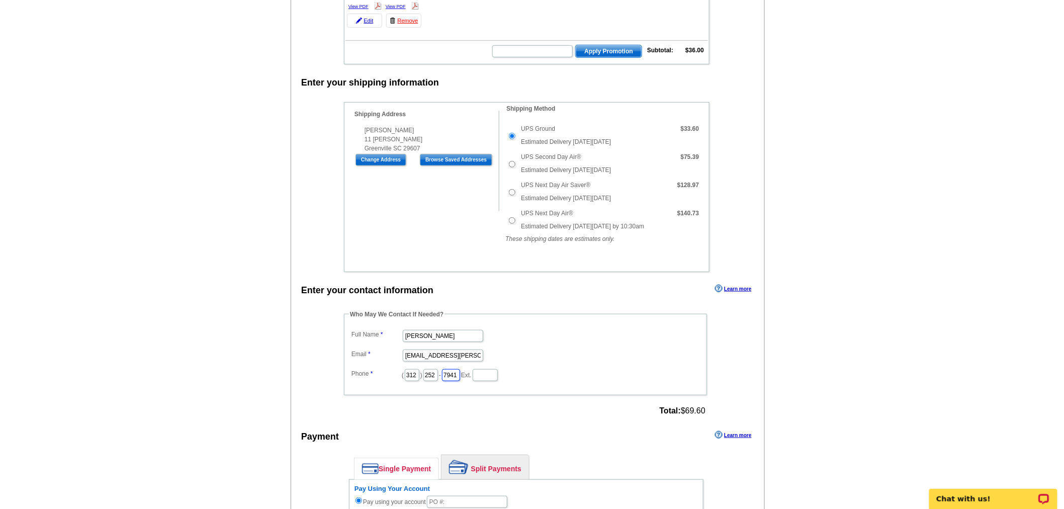
click at [460, 369] on input "7941" at bounding box center [451, 375] width 18 height 12
type input "2423"
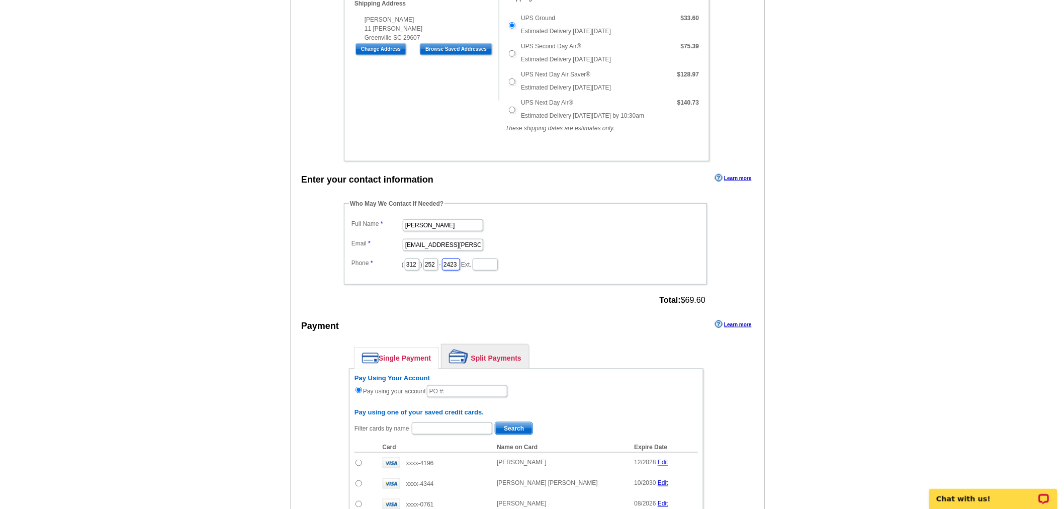
scroll to position [335, 0]
click at [460, 384] on input "text" at bounding box center [467, 390] width 80 height 12
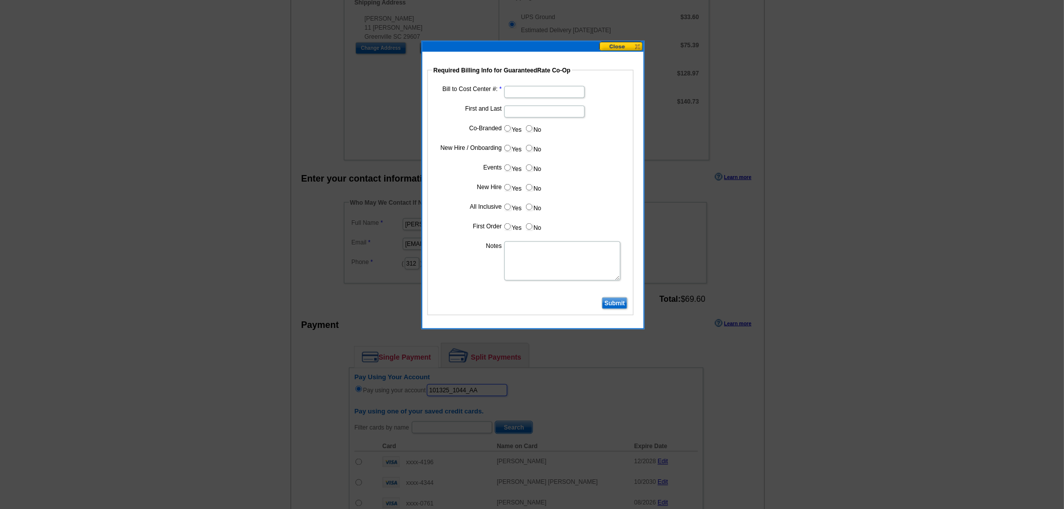
type input "101325_1044_AA"
click at [524, 91] on input "Bill to Cost Center #:" at bounding box center [544, 92] width 80 height 12
type input "1533"
click at [511, 109] on input "First and Last" at bounding box center [544, 112] width 80 height 12
type input "[PERSON_NAME]"
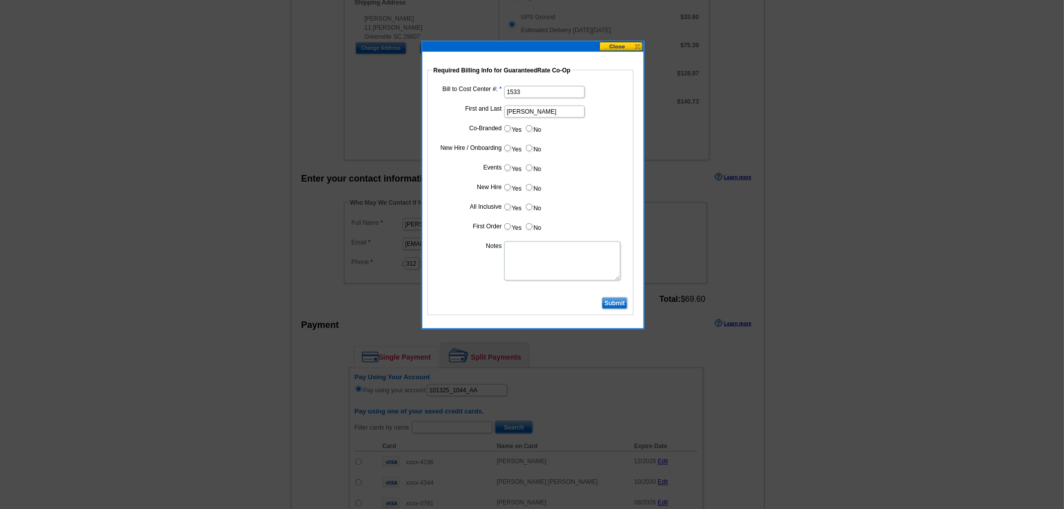
click at [530, 129] on input "No" at bounding box center [529, 128] width 7 height 7
radio input "true"
click at [510, 146] on input "Yes" at bounding box center [507, 148] width 7 height 7
radio input "true"
click at [530, 167] on input "No" at bounding box center [529, 167] width 7 height 7
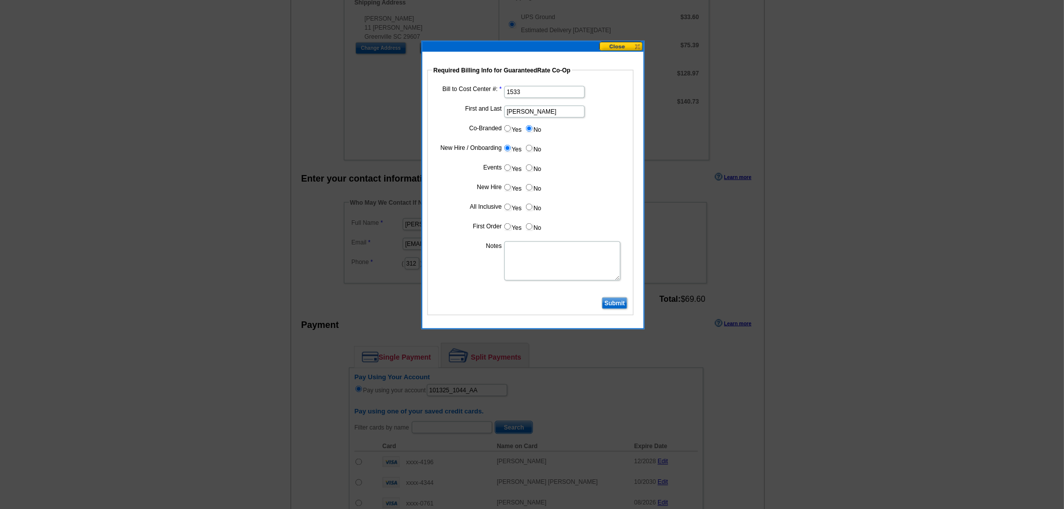
radio input "true"
drag, startPoint x: 508, startPoint y: 185, endPoint x: 545, endPoint y: 209, distance: 44.2
click at [510, 188] on input "Yes" at bounding box center [507, 187] width 7 height 7
radio input "true"
drag, startPoint x: 526, startPoint y: 207, endPoint x: 519, endPoint y: 220, distance: 15.1
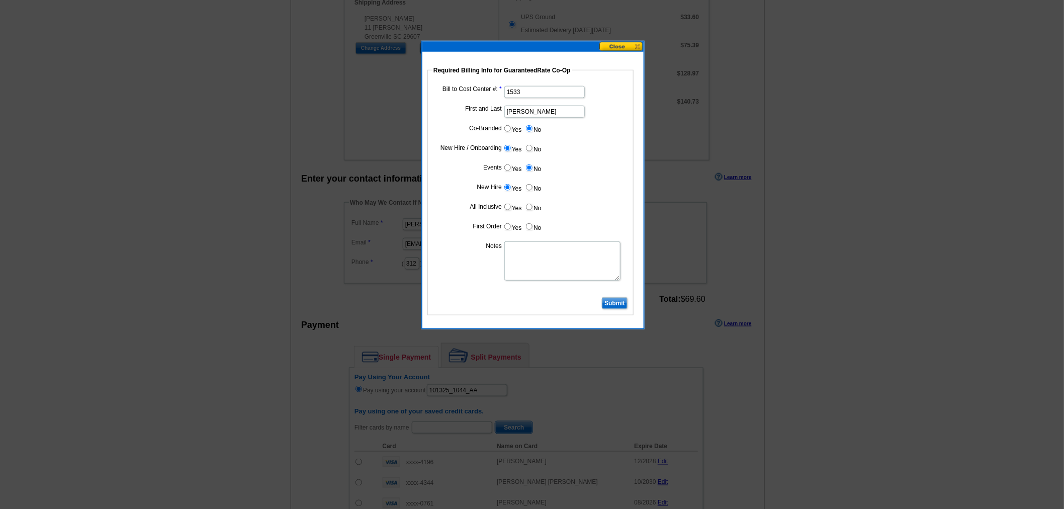
click at [526, 207] on input "No" at bounding box center [529, 207] width 7 height 7
radio input "true"
drag, startPoint x: 505, startPoint y: 222, endPoint x: 516, endPoint y: 247, distance: 27.9
click at [505, 224] on input "Yes" at bounding box center [507, 226] width 7 height 7
radio input "true"
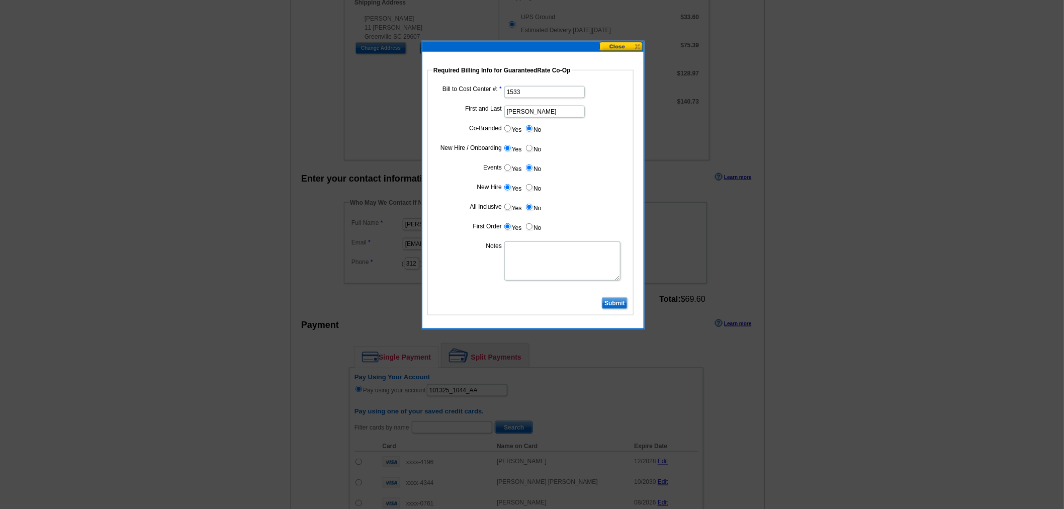
click at [521, 254] on textarea "Notes" at bounding box center [562, 260] width 116 height 39
type textarea "new hire - bill to branch"
click at [614, 297] on input "Submit" at bounding box center [615, 303] width 26 height 12
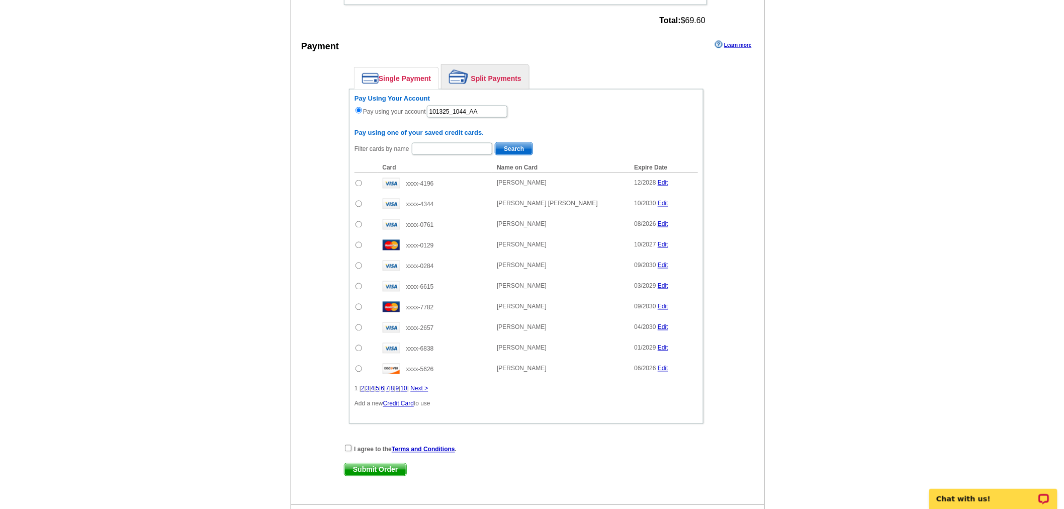
scroll to position [614, 0]
click at [346, 444] on input "checkbox" at bounding box center [348, 447] width 7 height 7
checkbox input "true"
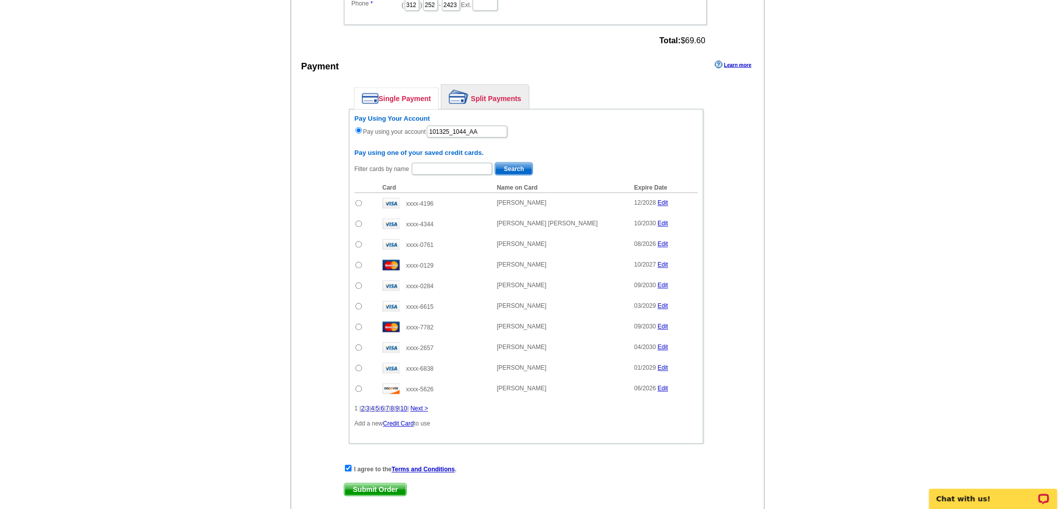
scroll to position [673, 0]
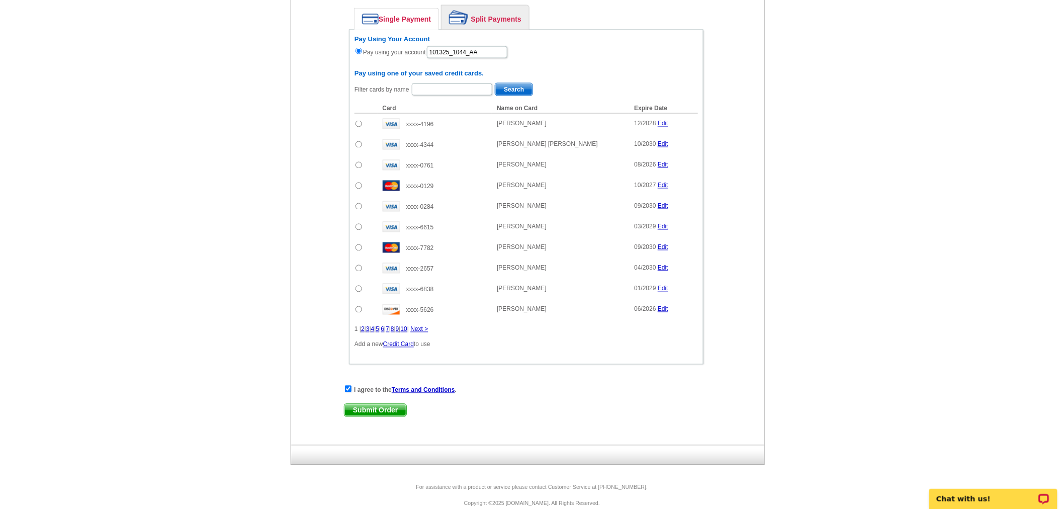
click at [390, 404] on span "Submit Order" at bounding box center [375, 410] width 62 height 12
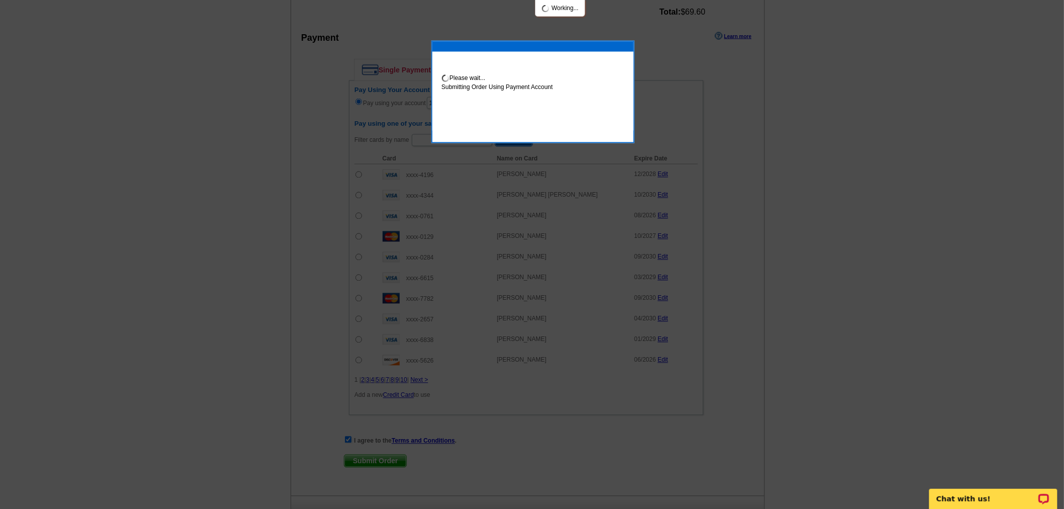
scroll to position [724, 0]
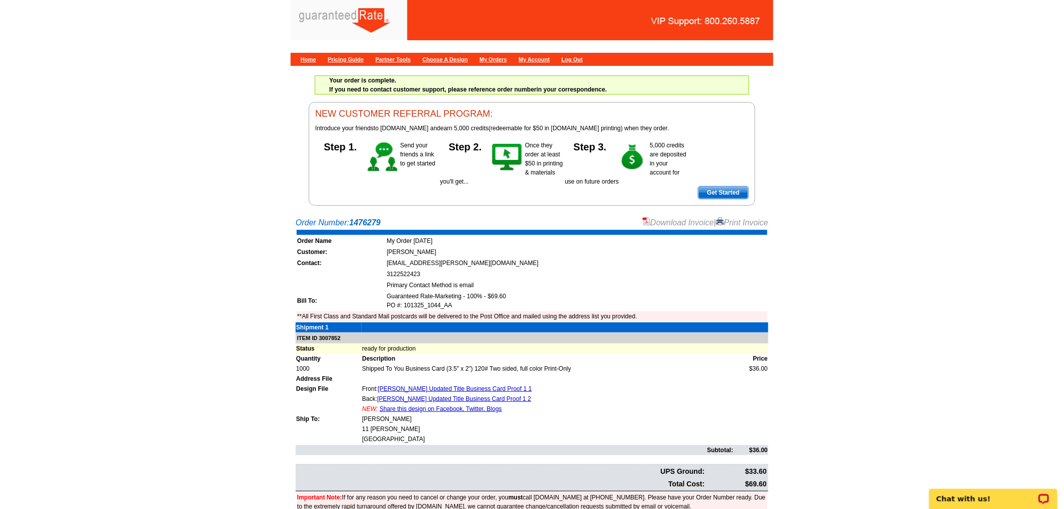
click at [674, 219] on link "Download Invoice" at bounding box center [678, 222] width 71 height 9
